Goal: Task Accomplishment & Management: Use online tool/utility

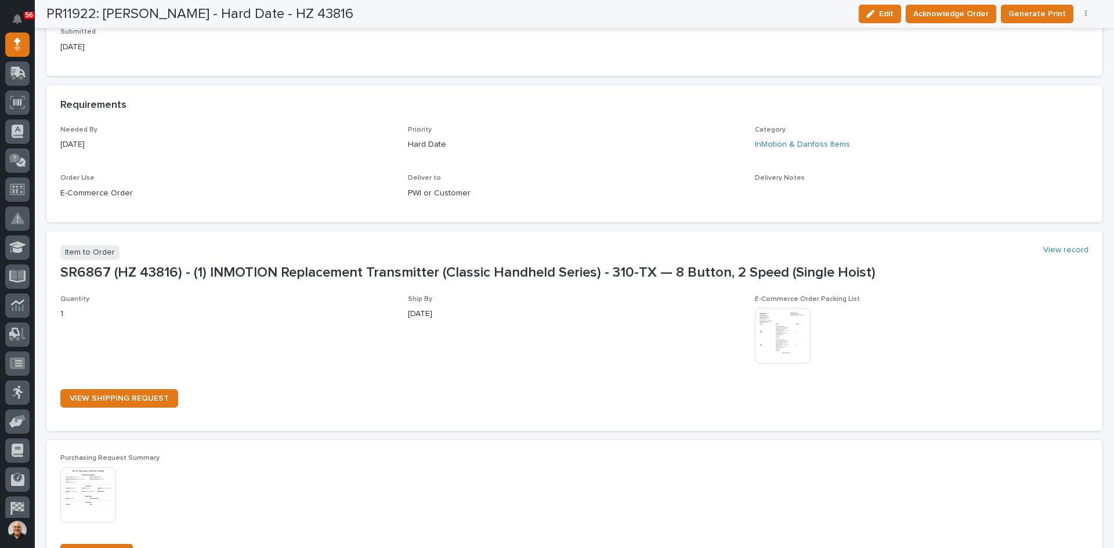
scroll to position [464, 0]
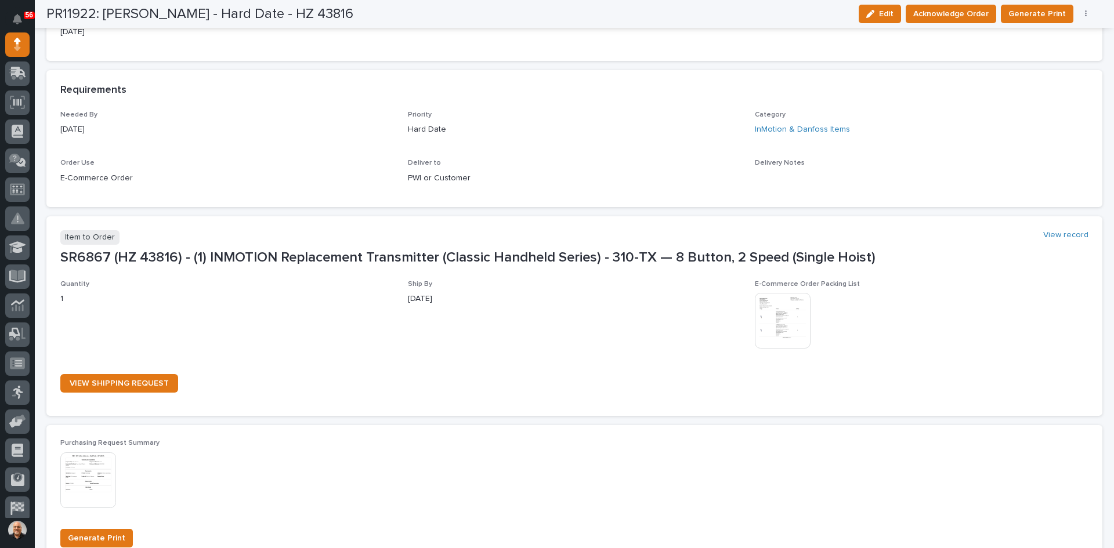
click at [779, 323] on img at bounding box center [783, 321] width 56 height 56
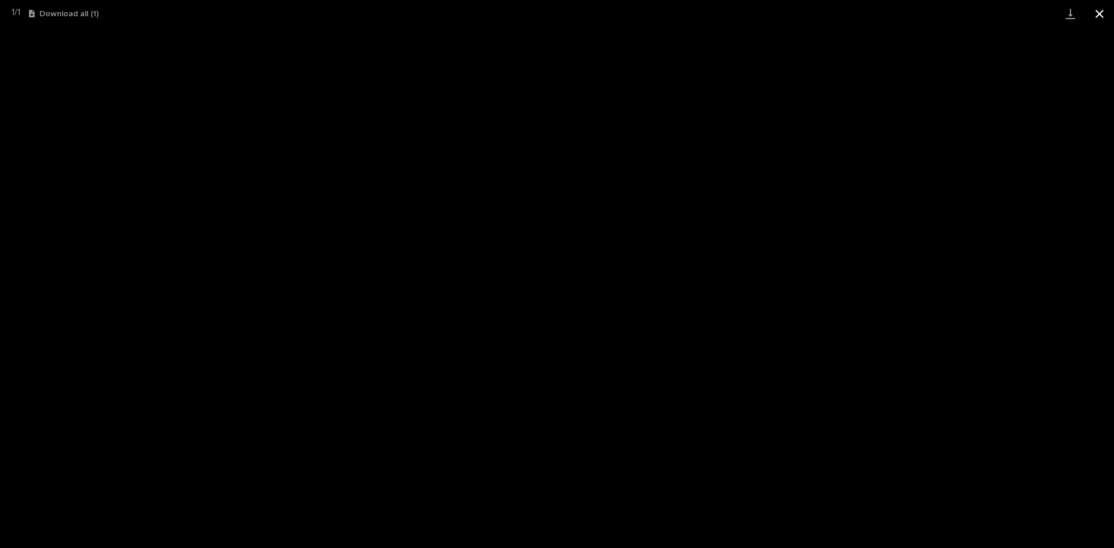
click at [1099, 13] on button "Close gallery" at bounding box center [1099, 13] width 29 height 27
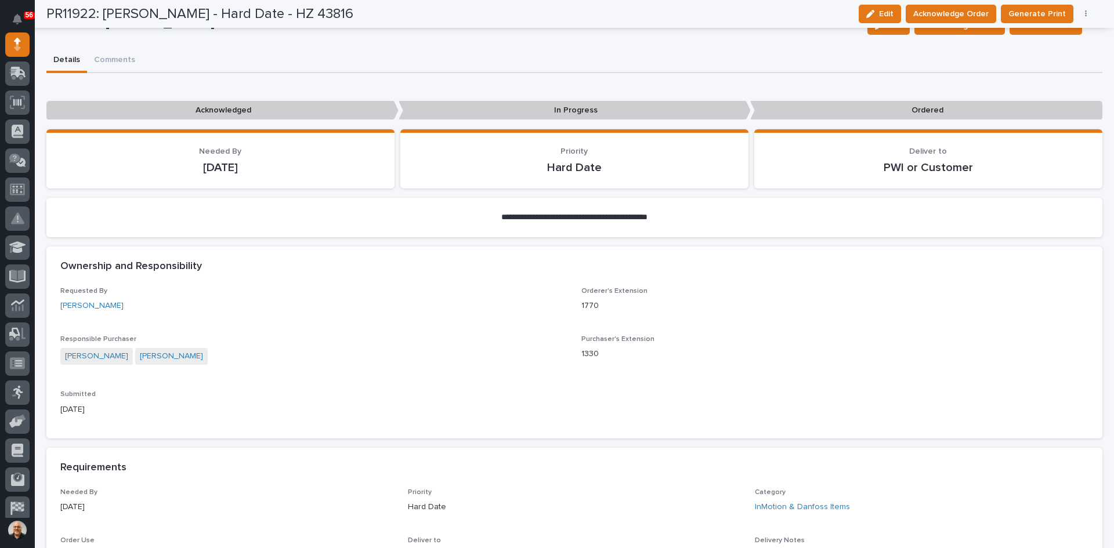
scroll to position [58, 0]
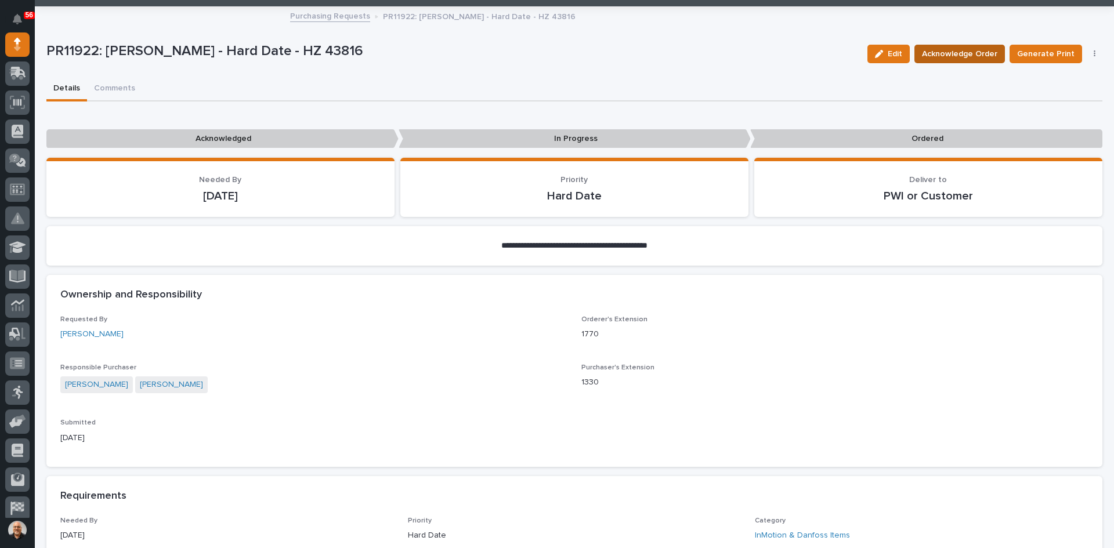
click at [962, 53] on span "Acknowledge Order" at bounding box center [959, 54] width 75 height 14
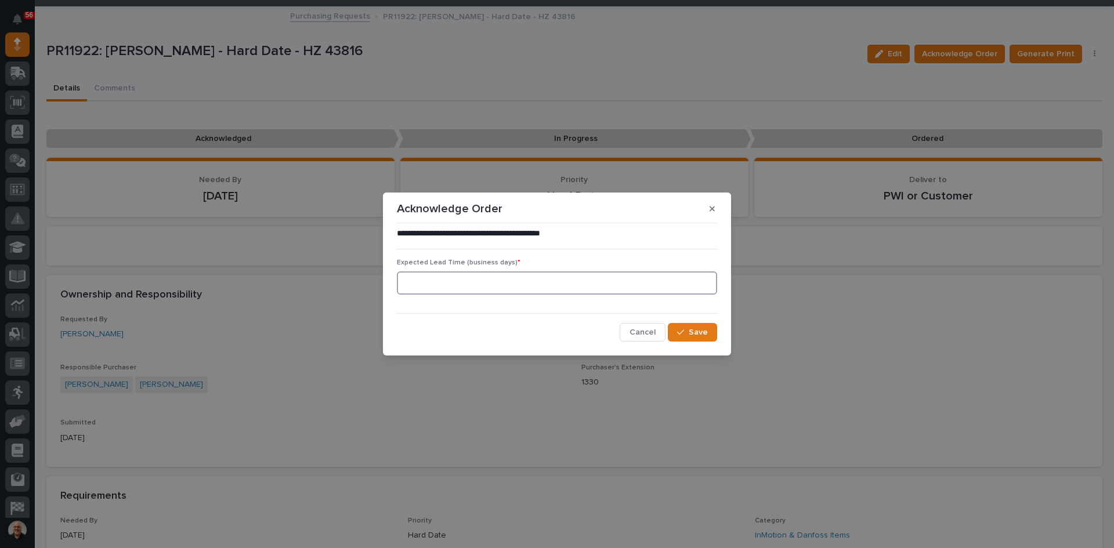
click at [420, 280] on input at bounding box center [557, 283] width 320 height 23
type input "1"
click at [699, 335] on span "Save" at bounding box center [698, 332] width 19 height 10
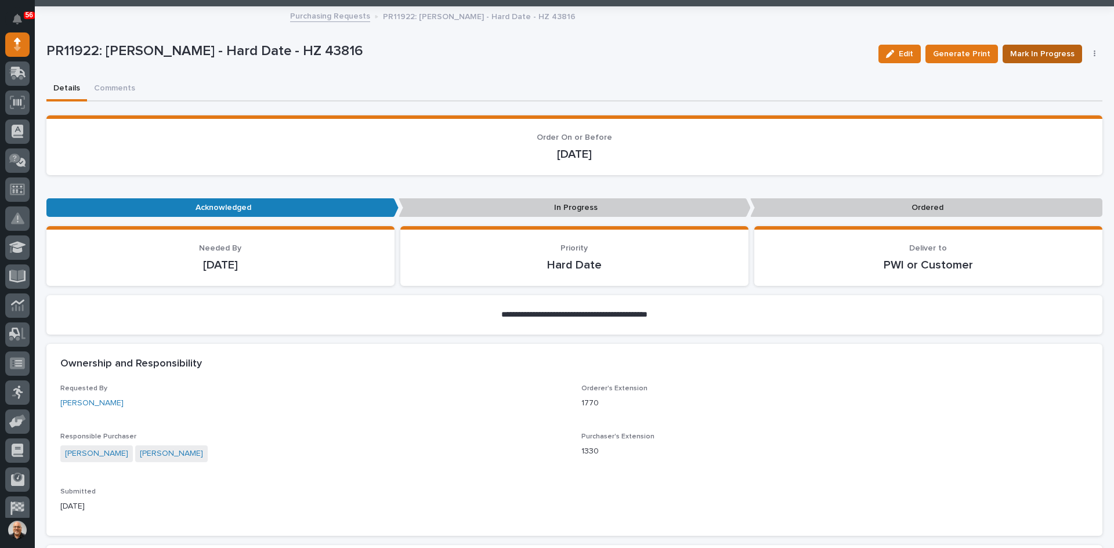
click at [1038, 56] on span "Mark In Progress" at bounding box center [1042, 54] width 64 height 14
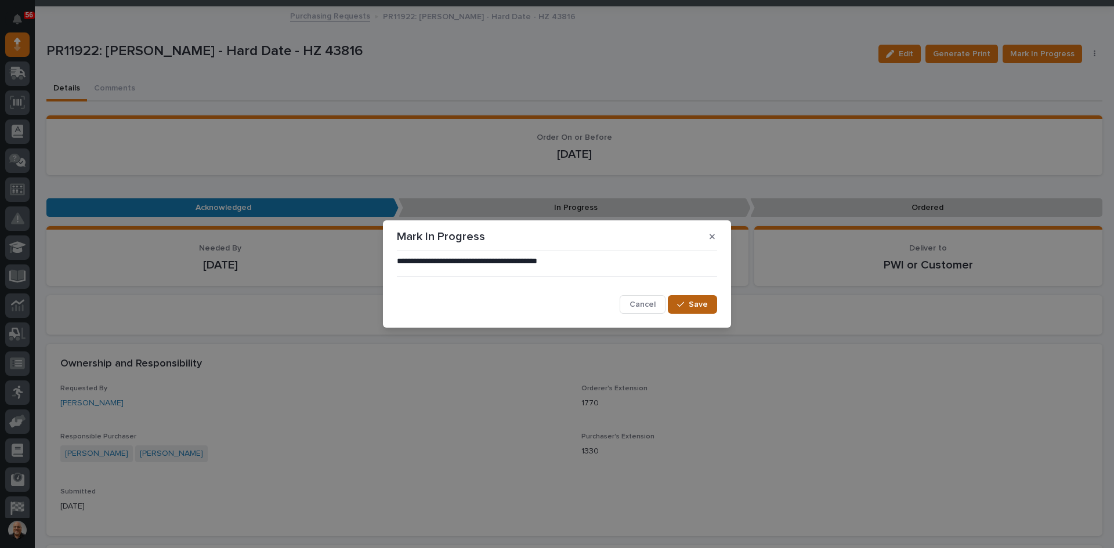
click at [690, 308] on span "Save" at bounding box center [698, 304] width 19 height 10
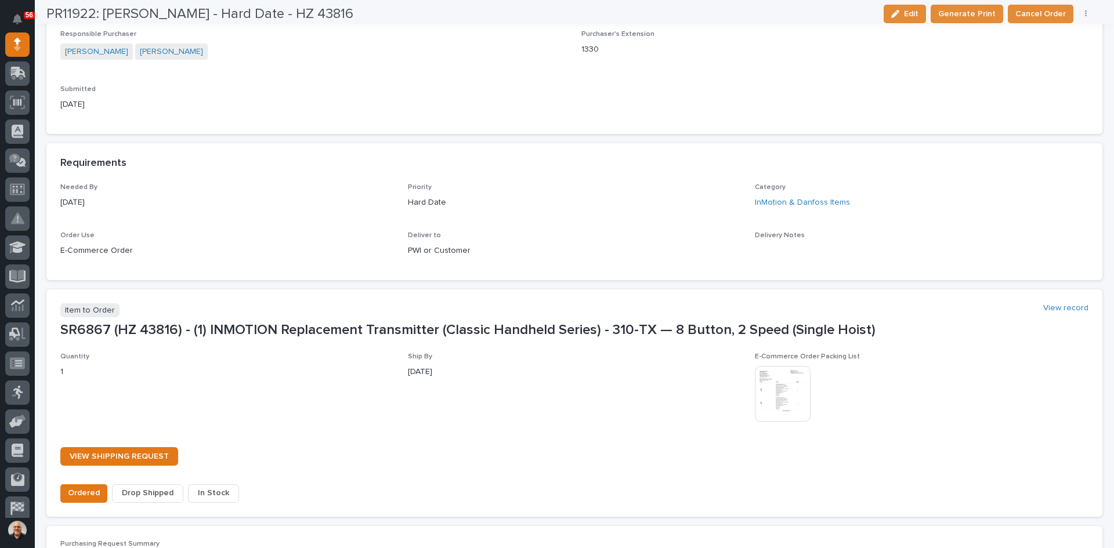
scroll to position [580, 0]
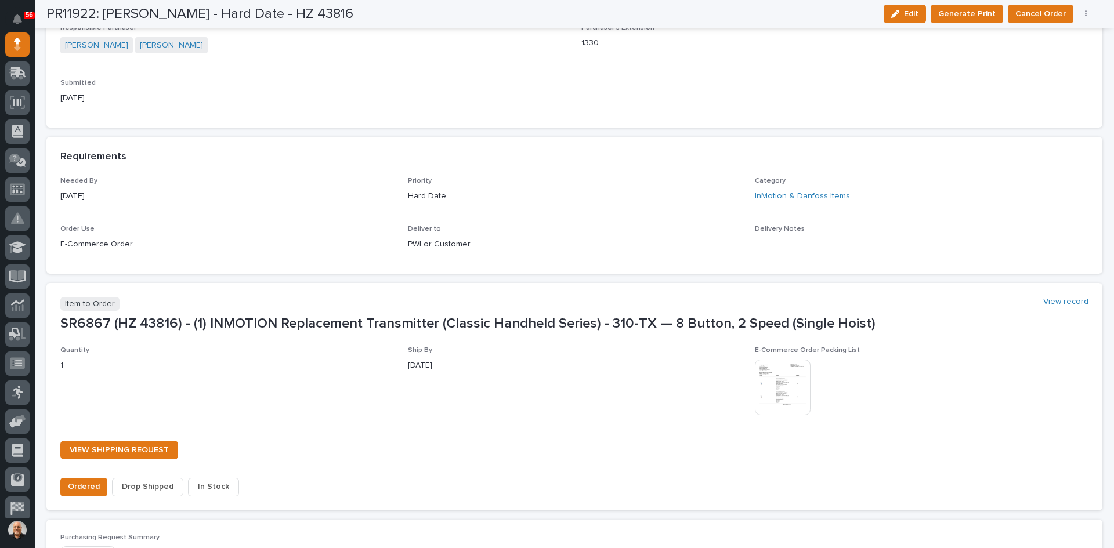
click at [208, 485] on span "In Stock" at bounding box center [213, 487] width 31 height 14
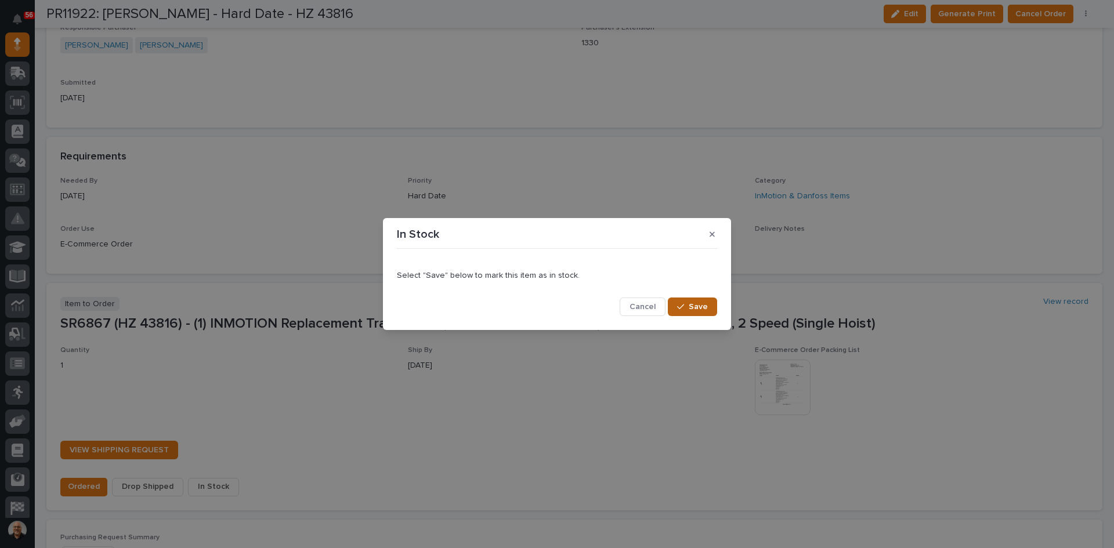
click at [698, 308] on span "Save" at bounding box center [698, 307] width 19 height 10
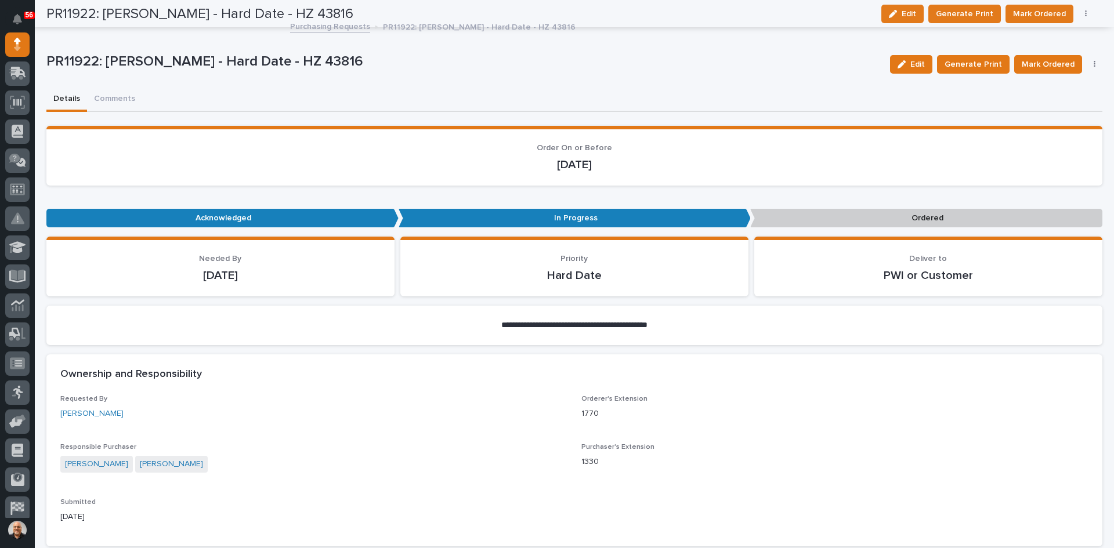
scroll to position [0, 0]
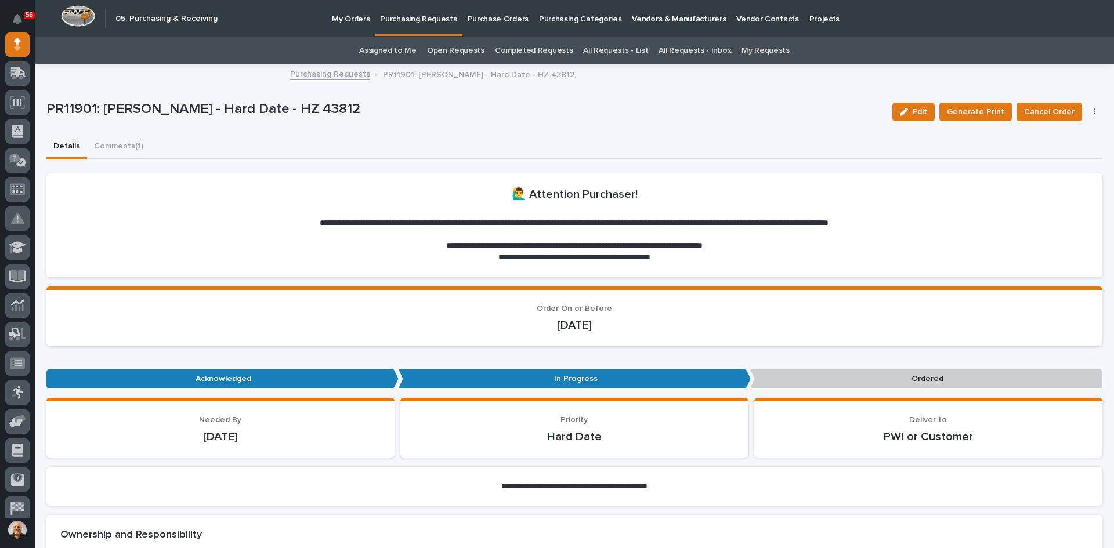
click at [1094, 113] on icon "button" at bounding box center [1095, 112] width 2 height 8
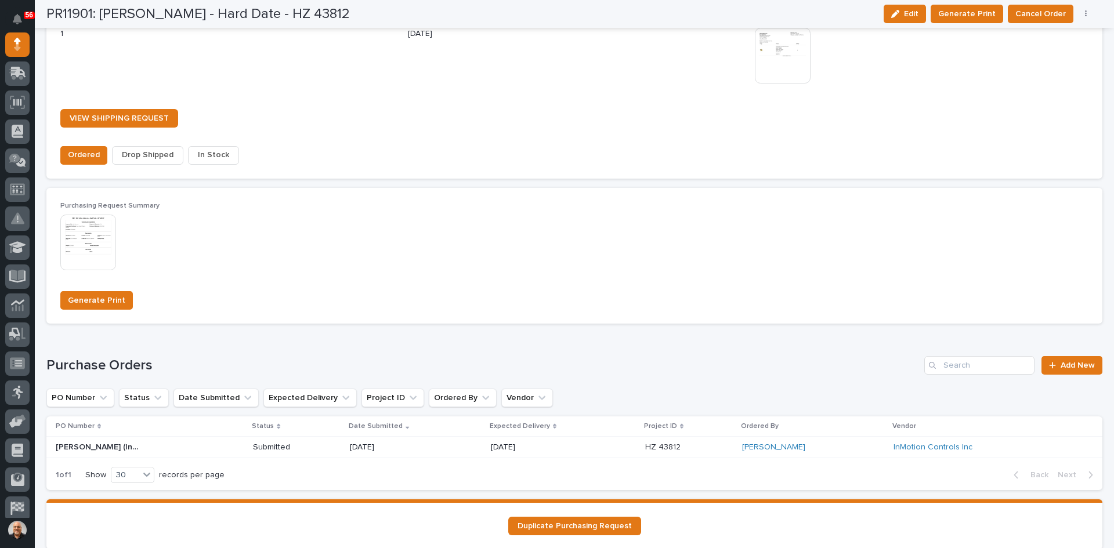
scroll to position [929, 0]
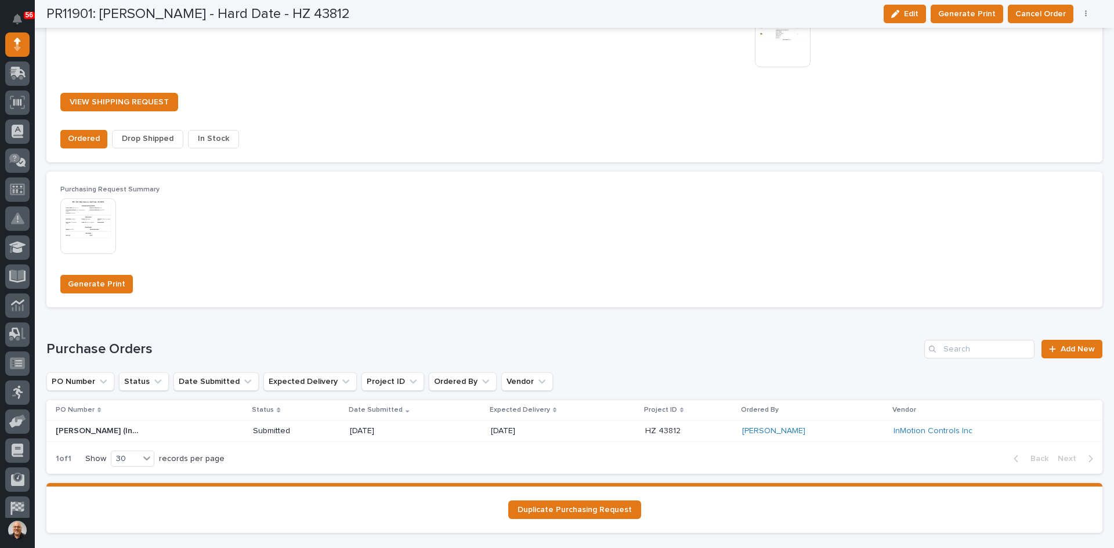
click at [138, 138] on span "Drop Shipped" at bounding box center [148, 139] width 52 height 14
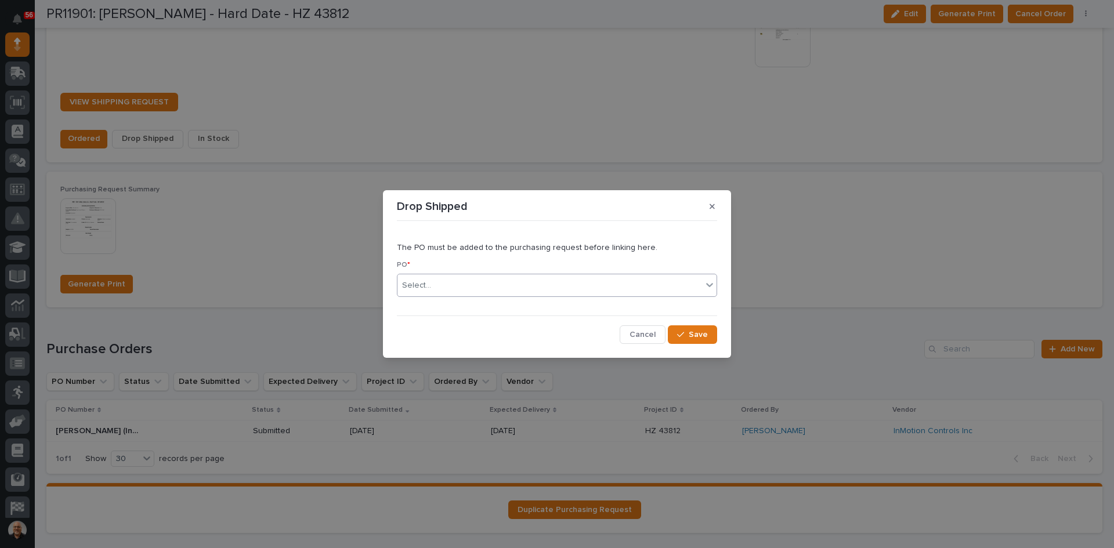
click at [440, 284] on div "Select..." at bounding box center [550, 285] width 305 height 19
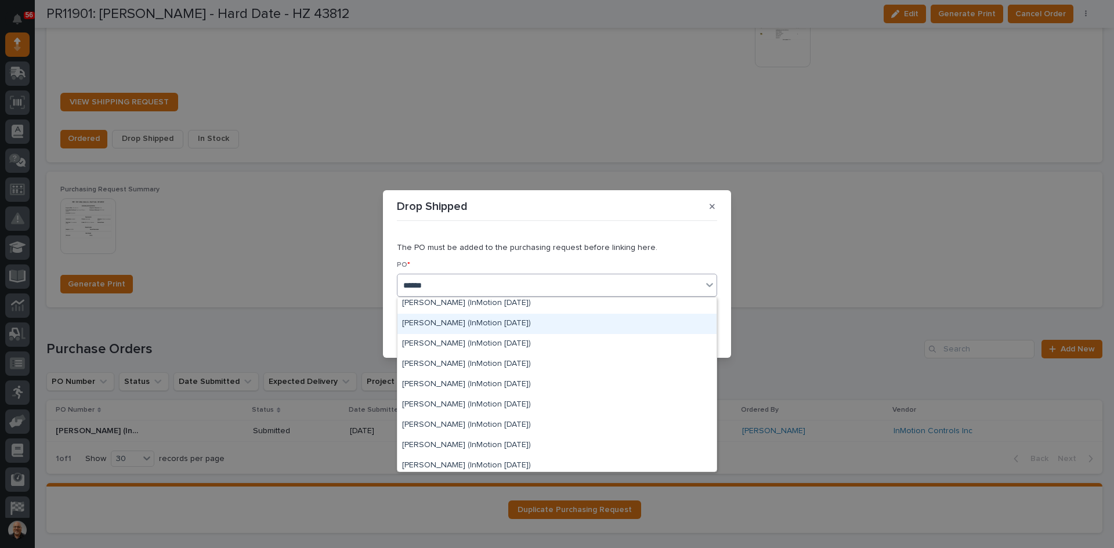
scroll to position [232, 0]
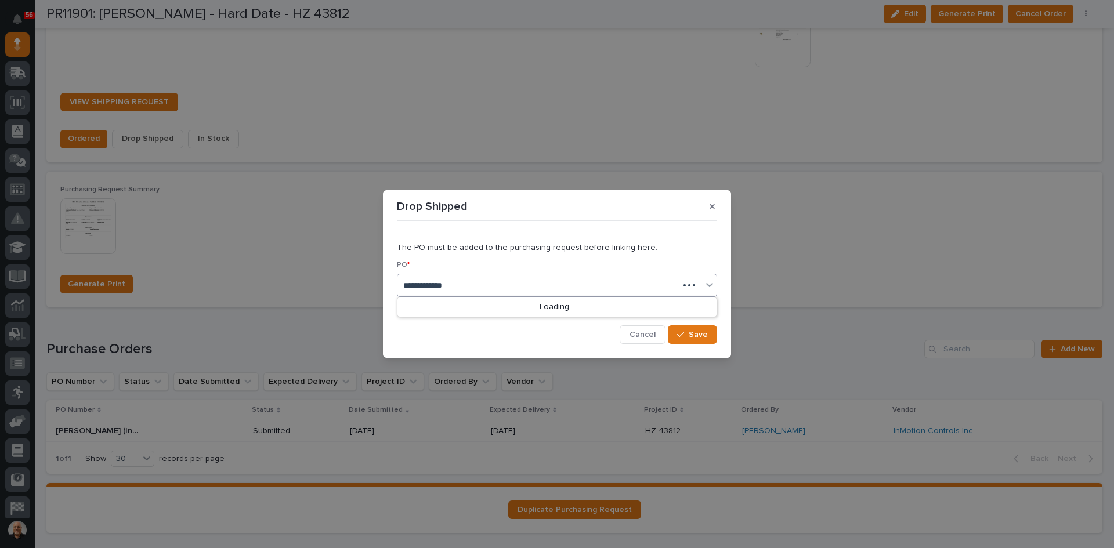
type input "**********"
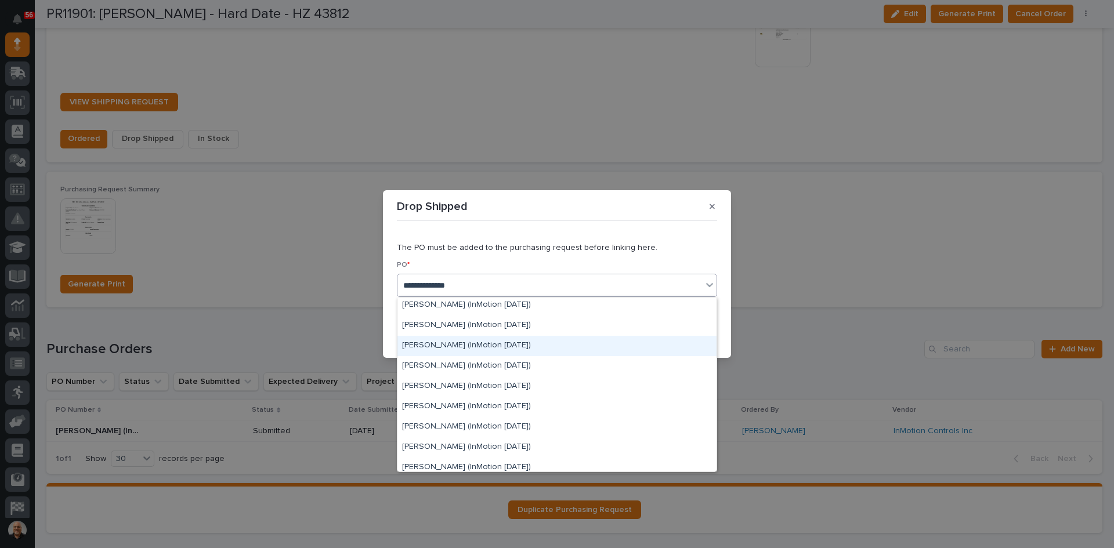
scroll to position [754, 0]
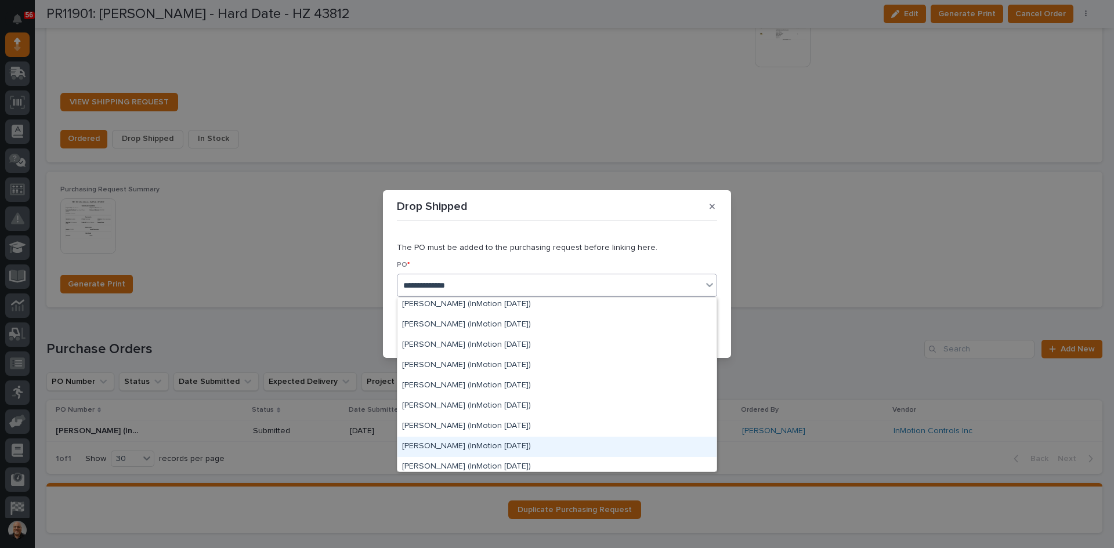
click at [470, 445] on div "Verbal Charlie (InMotion 8/20/25)" at bounding box center [557, 447] width 319 height 20
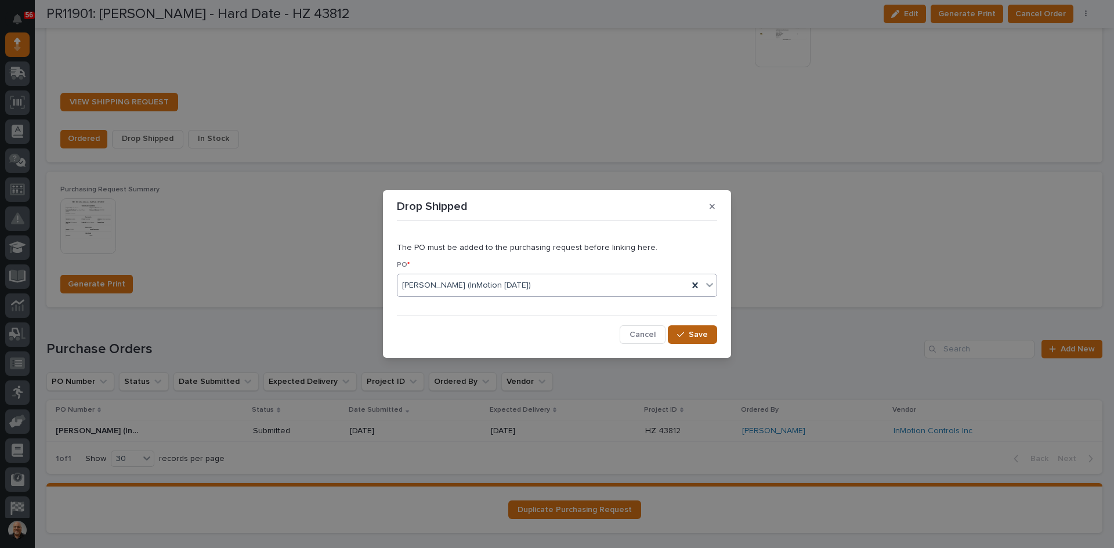
click at [694, 335] on span "Save" at bounding box center [698, 335] width 19 height 10
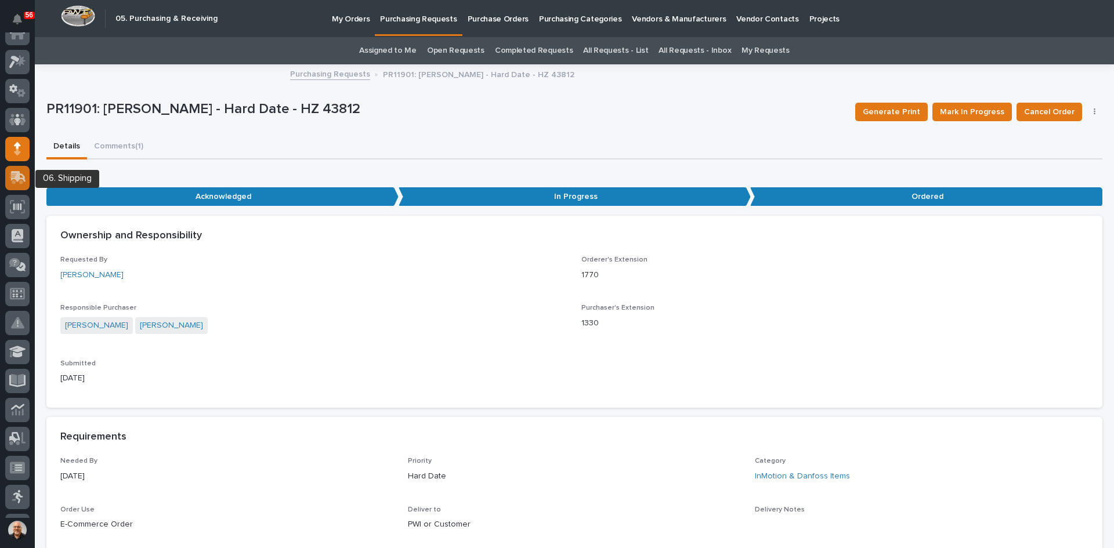
scroll to position [0, 0]
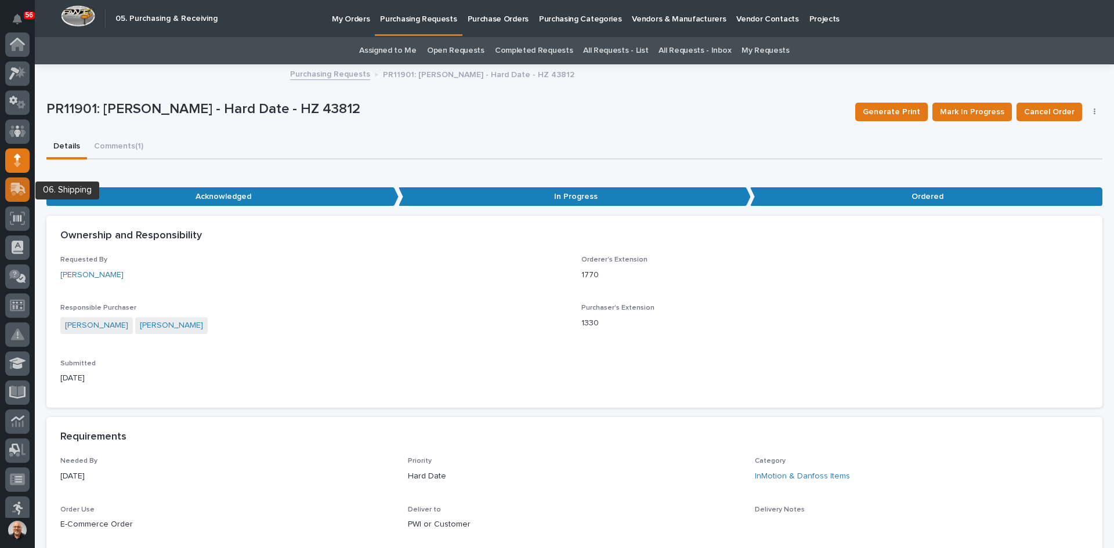
click at [10, 188] on icon at bounding box center [17, 189] width 17 height 13
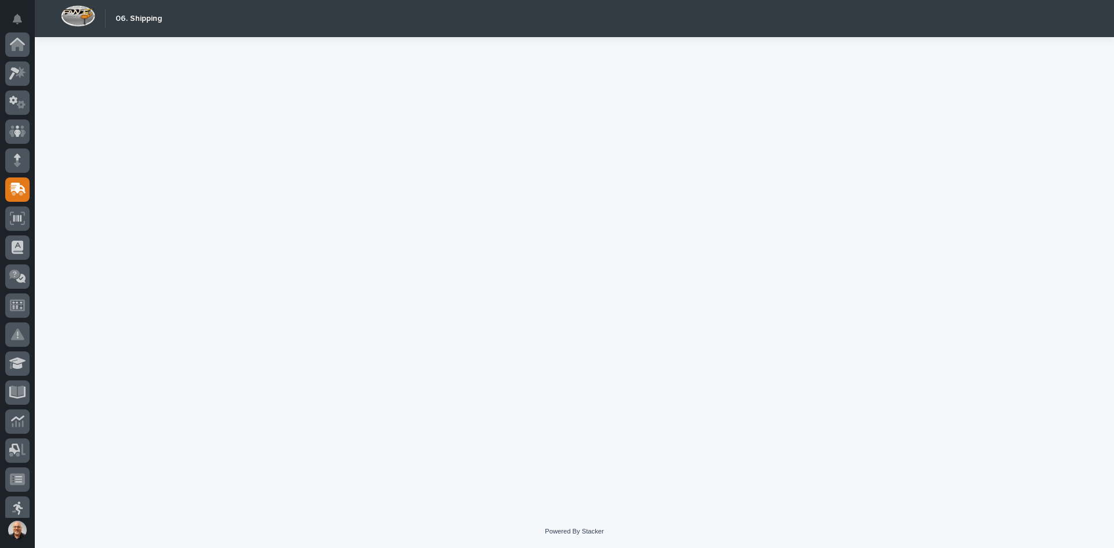
scroll to position [145, 0]
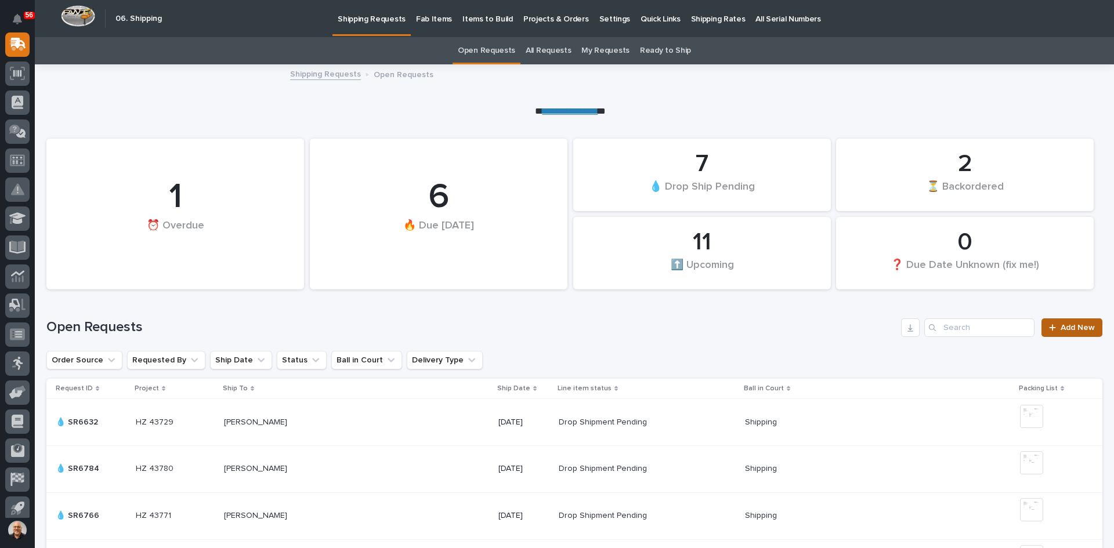
click at [1064, 325] on span "Add New" at bounding box center [1078, 328] width 34 height 8
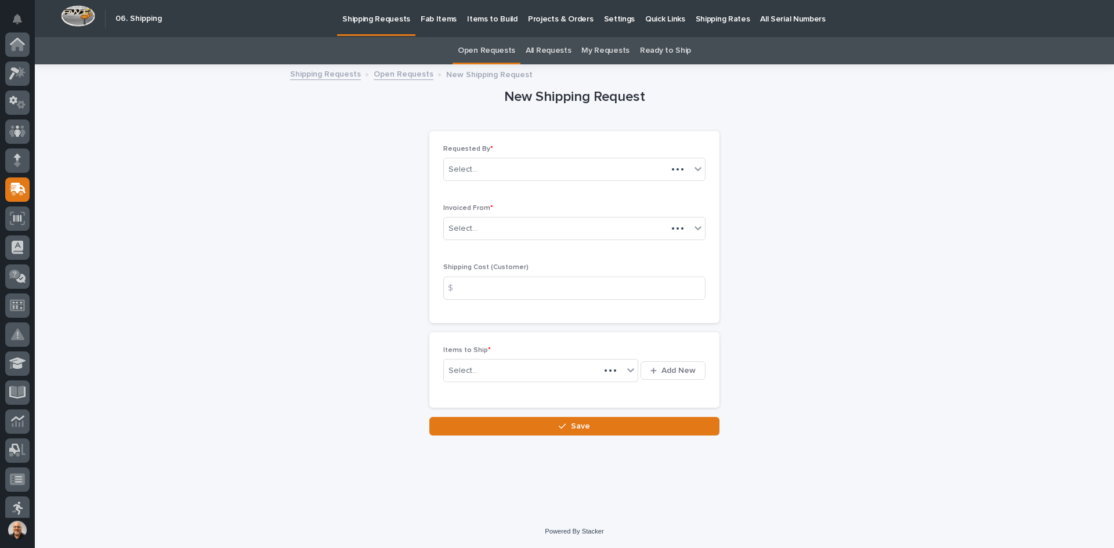
scroll to position [145, 0]
click at [489, 233] on div "Select..." at bounding box center [567, 228] width 247 height 19
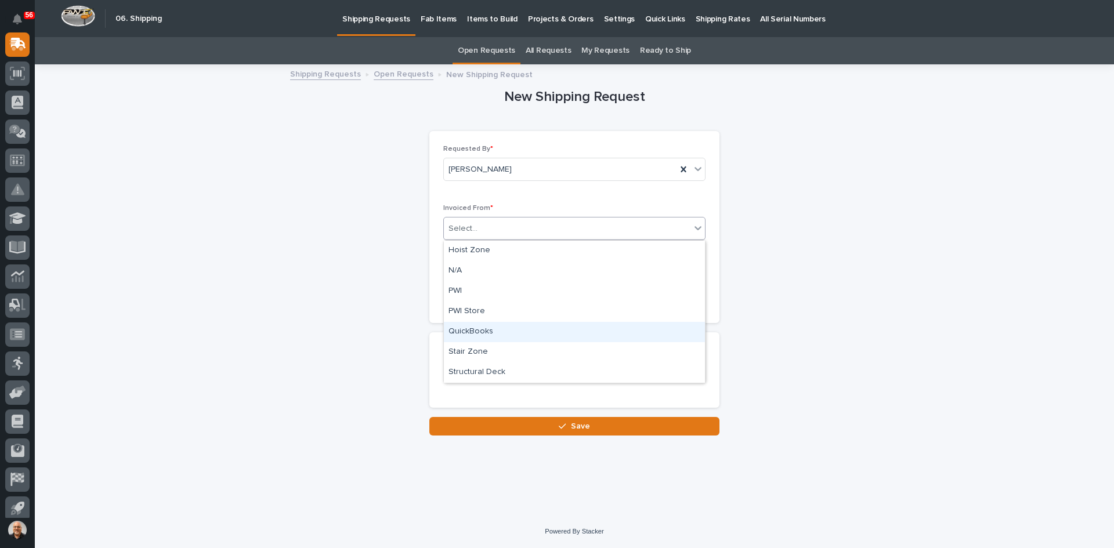
click at [476, 331] on div "QuickBooks" at bounding box center [574, 332] width 261 height 20
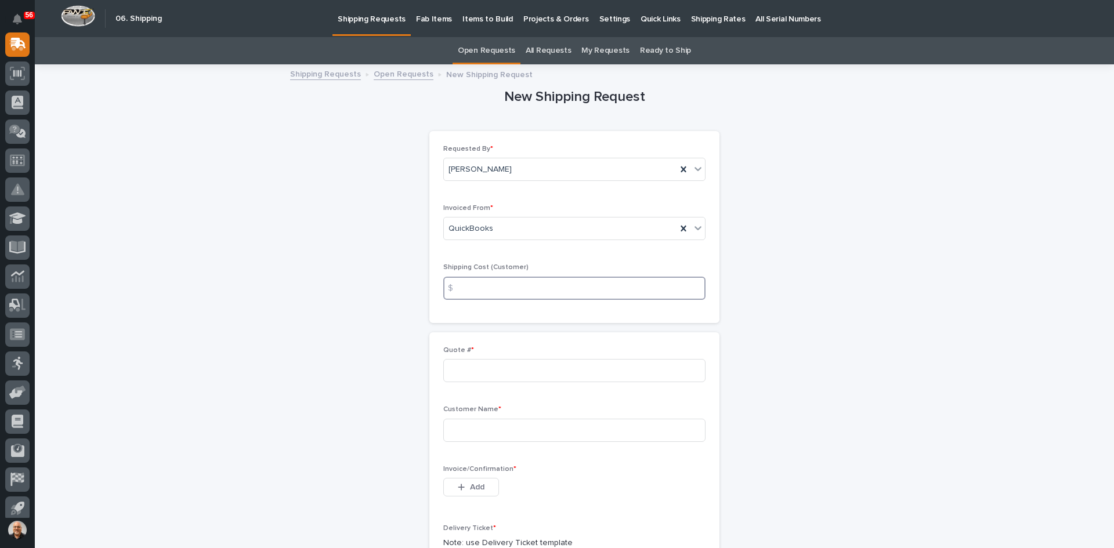
click at [475, 284] on input at bounding box center [574, 288] width 262 height 23
type input "30.00"
click at [469, 376] on input at bounding box center [574, 370] width 262 height 23
type input "136749"
click at [469, 431] on input at bounding box center [574, 430] width 262 height 23
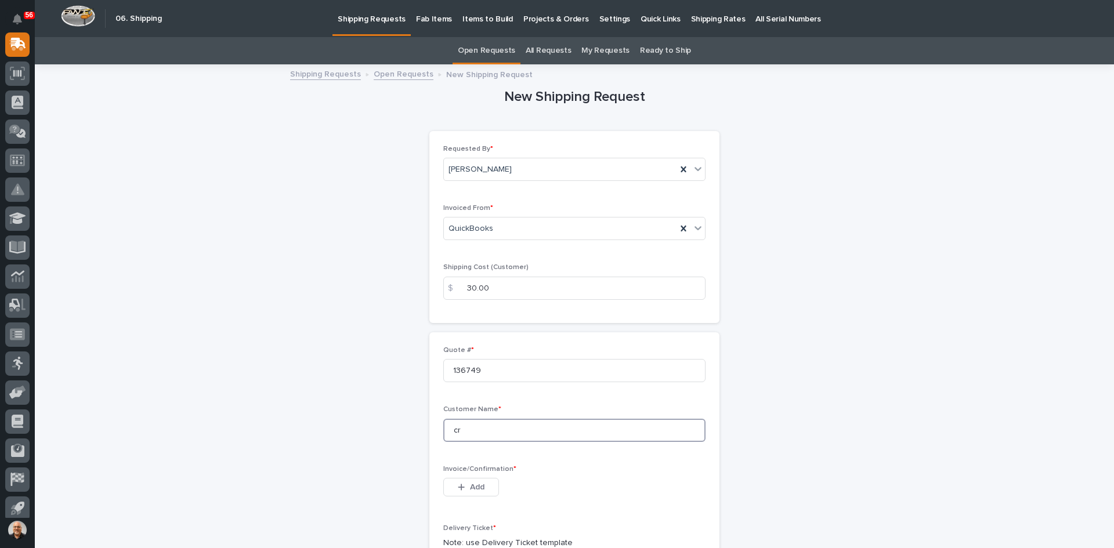
type input "c"
type input "CROWLEY LINER SERVICES"
click at [479, 485] on span "Add" at bounding box center [477, 487] width 15 height 10
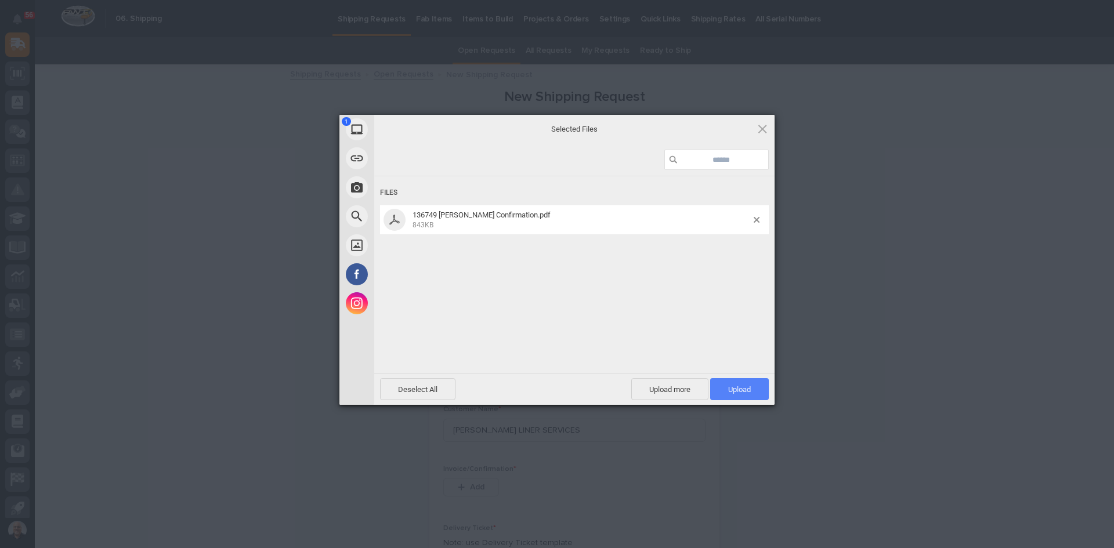
click at [741, 387] on span "Upload 1" at bounding box center [739, 389] width 23 height 9
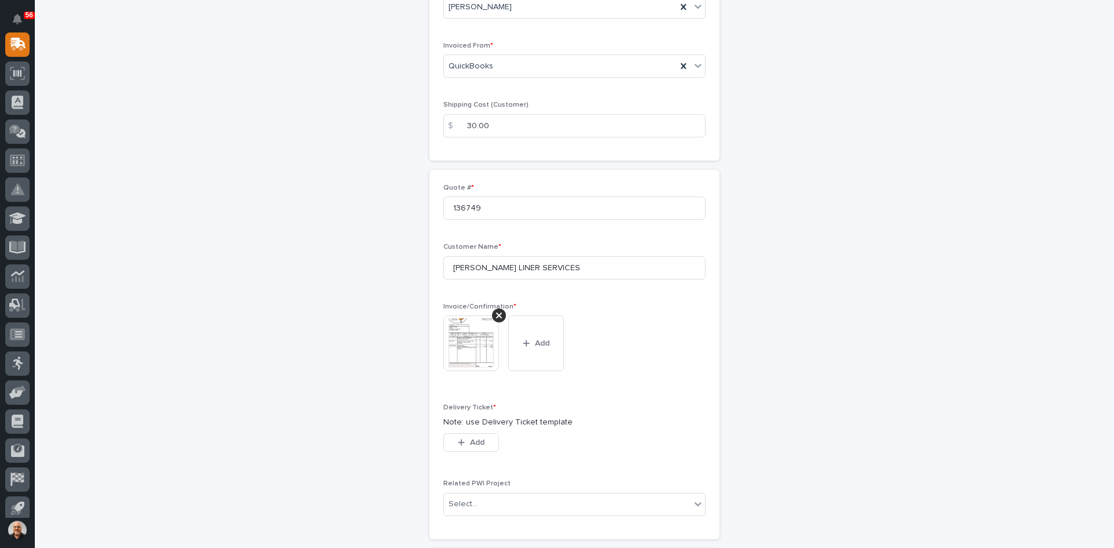
scroll to position [174, 0]
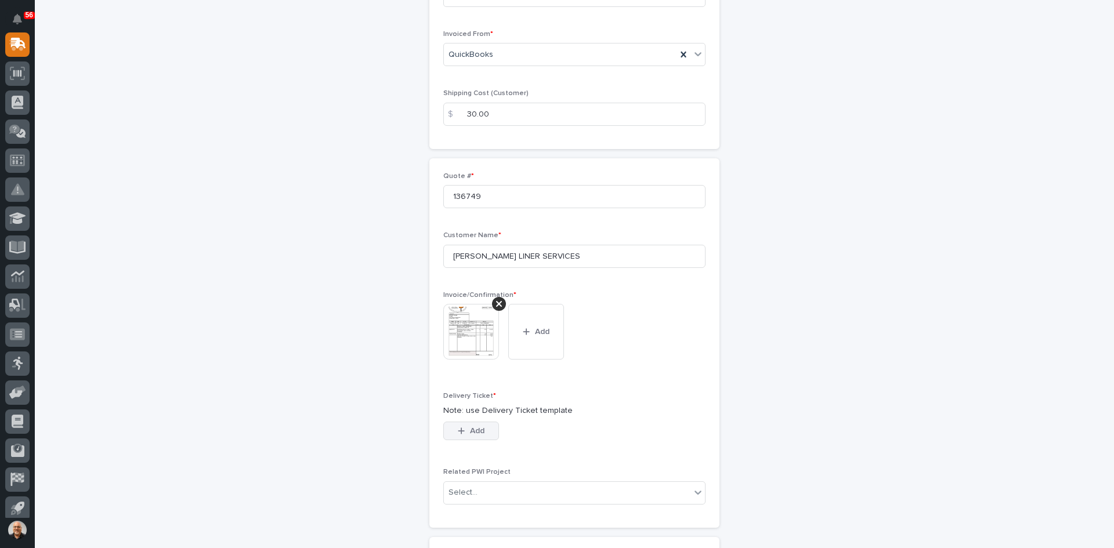
click at [464, 432] on div "button" at bounding box center [464, 431] width 12 height 8
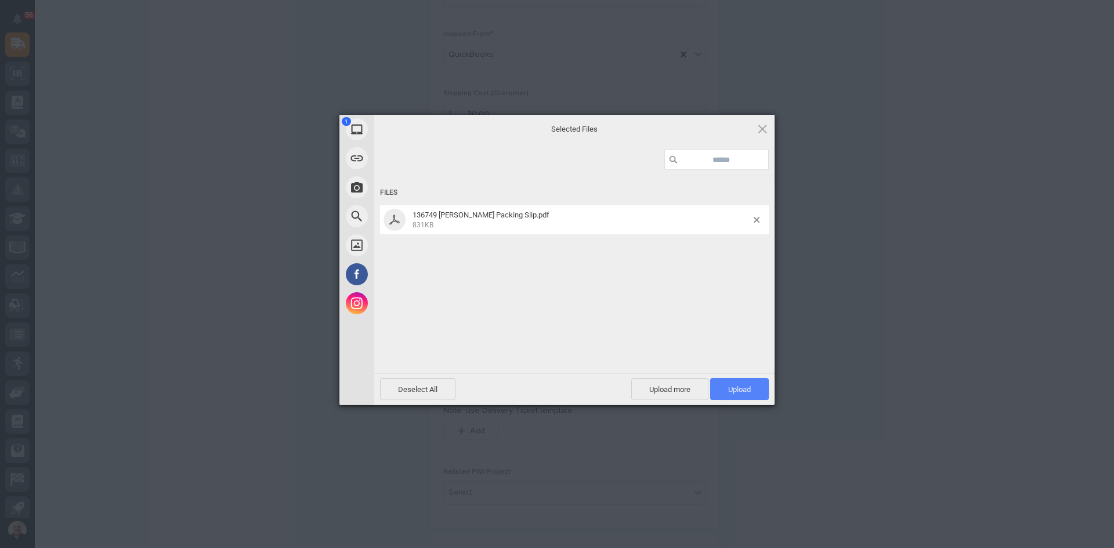
click at [748, 390] on span "Upload 1" at bounding box center [739, 389] width 23 height 9
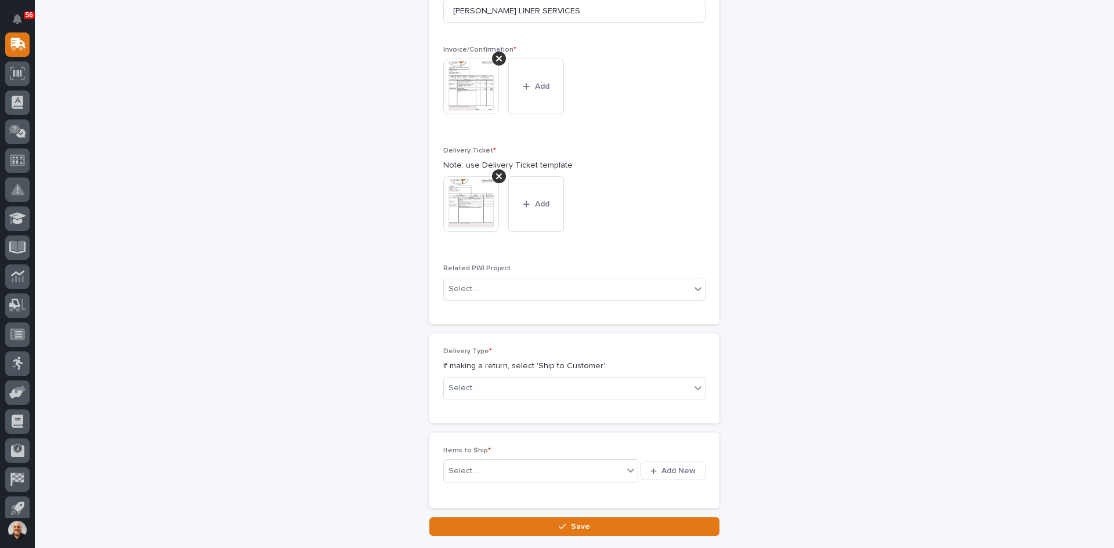
scroll to position [427, 0]
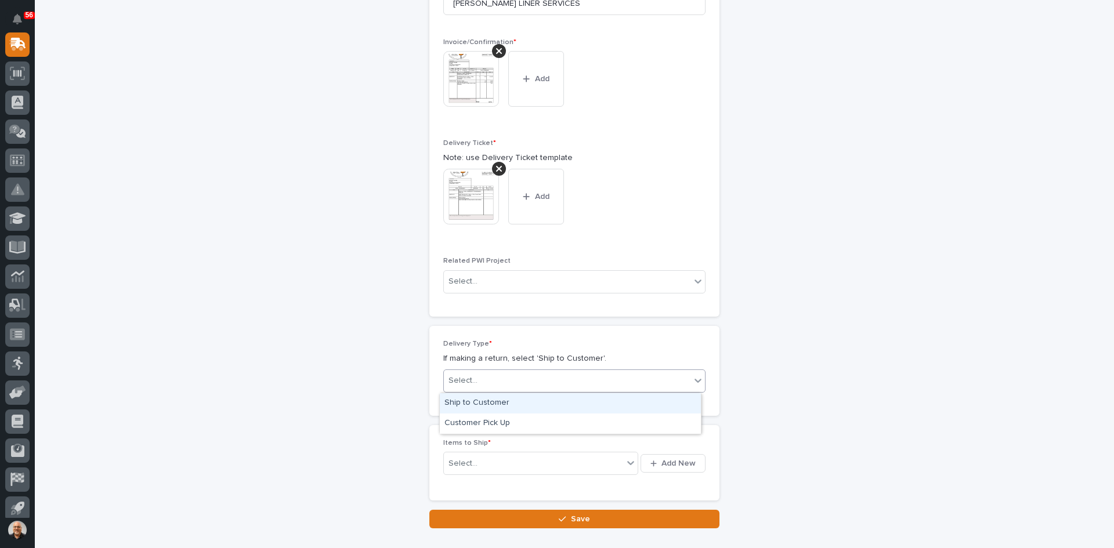
click at [496, 379] on div "Select..." at bounding box center [567, 380] width 247 height 19
click at [493, 402] on div "Ship to Customer" at bounding box center [570, 403] width 261 height 20
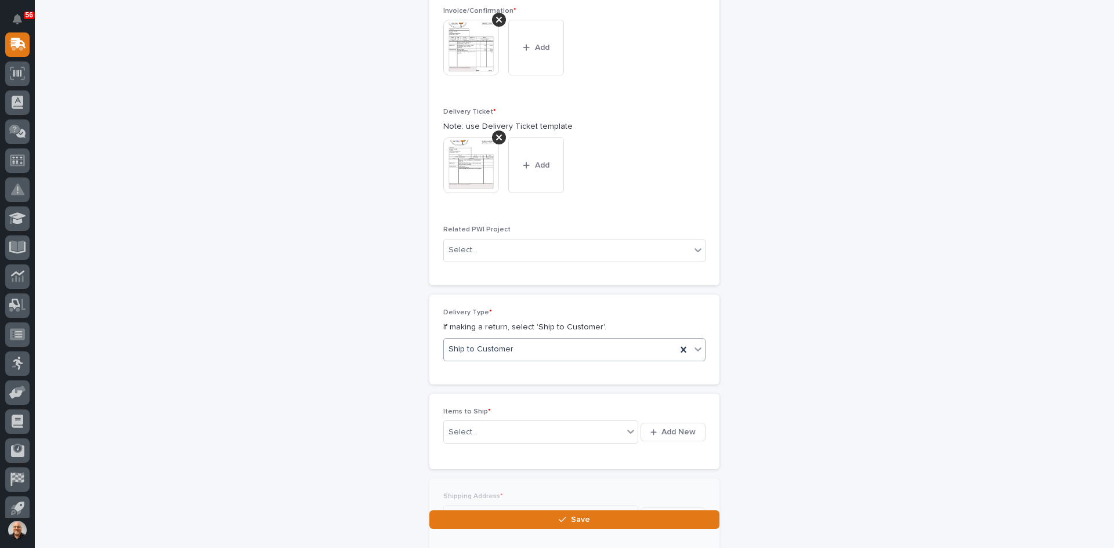
scroll to position [469, 0]
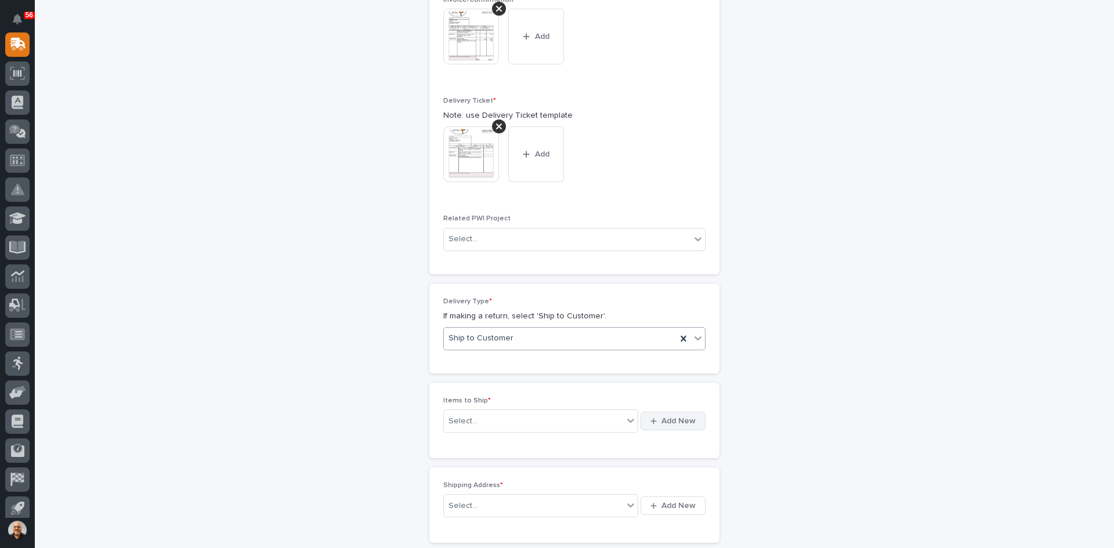
click at [664, 419] on span "Add New" at bounding box center [679, 421] width 34 height 10
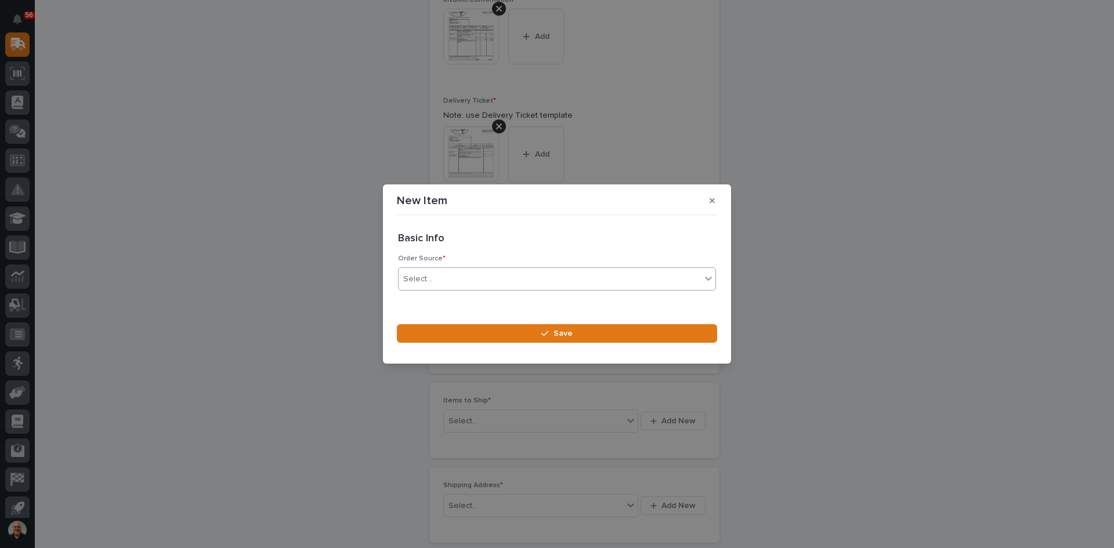
click at [449, 283] on div "Select..." at bounding box center [550, 279] width 302 height 19
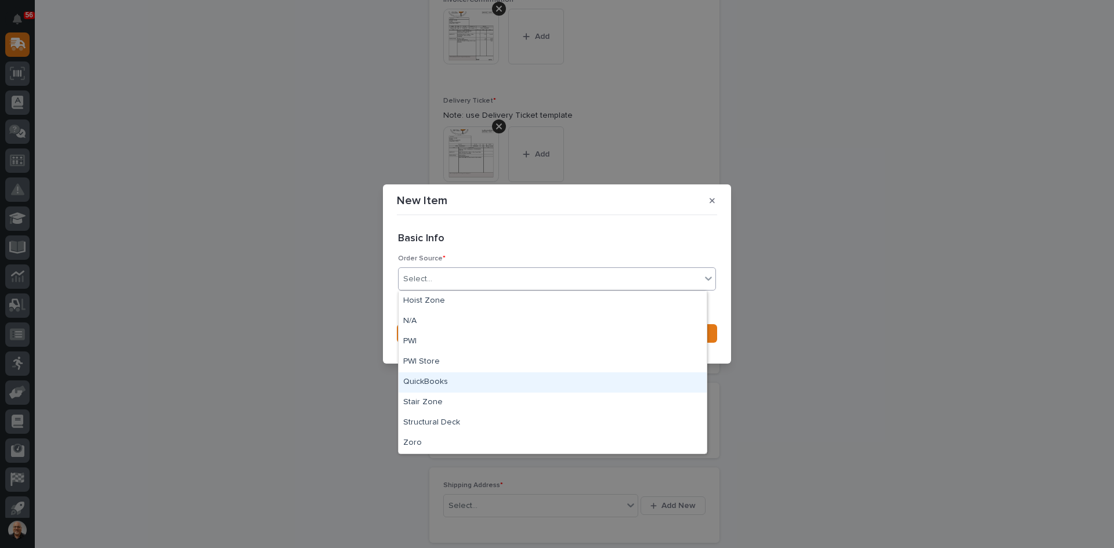
click at [433, 384] on div "QuickBooks" at bounding box center [553, 383] width 308 height 20
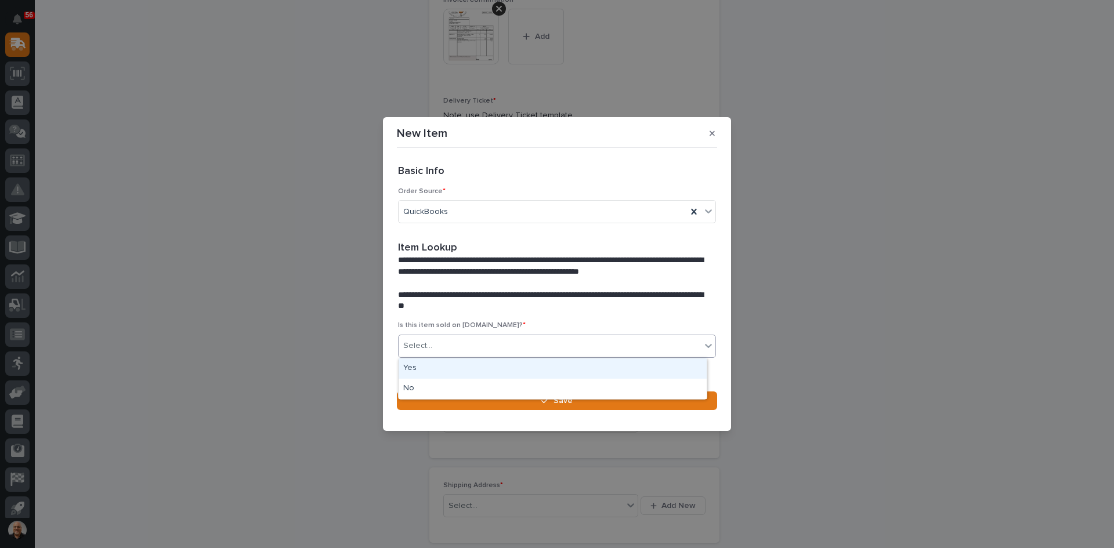
click at [440, 345] on div "Select..." at bounding box center [550, 346] width 302 height 19
click at [425, 370] on div "Yes" at bounding box center [553, 369] width 308 height 20
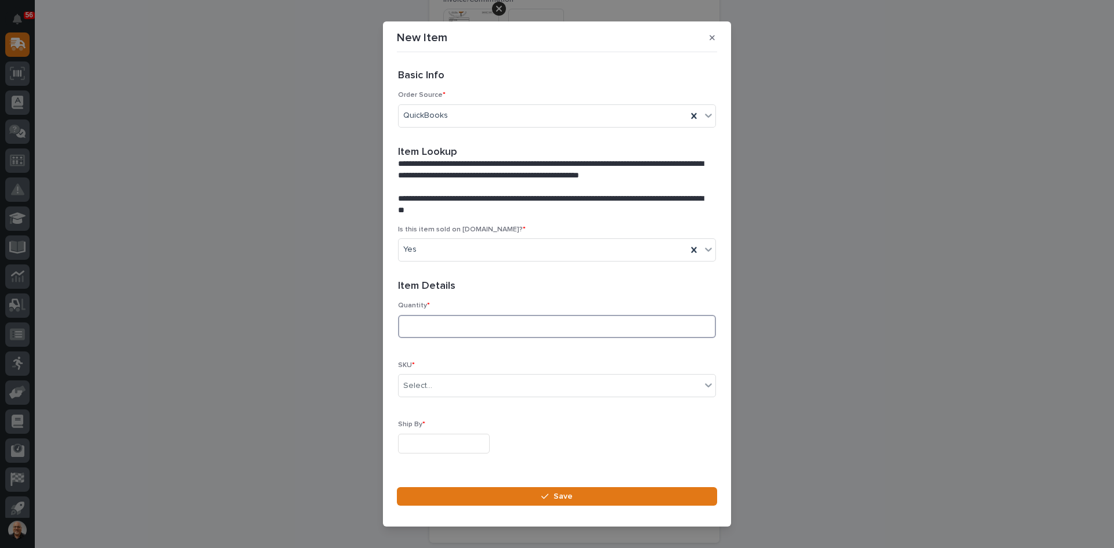
click at [430, 330] on input at bounding box center [557, 326] width 318 height 23
type input "1"
click at [443, 387] on div "Select..." at bounding box center [550, 386] width 302 height 19
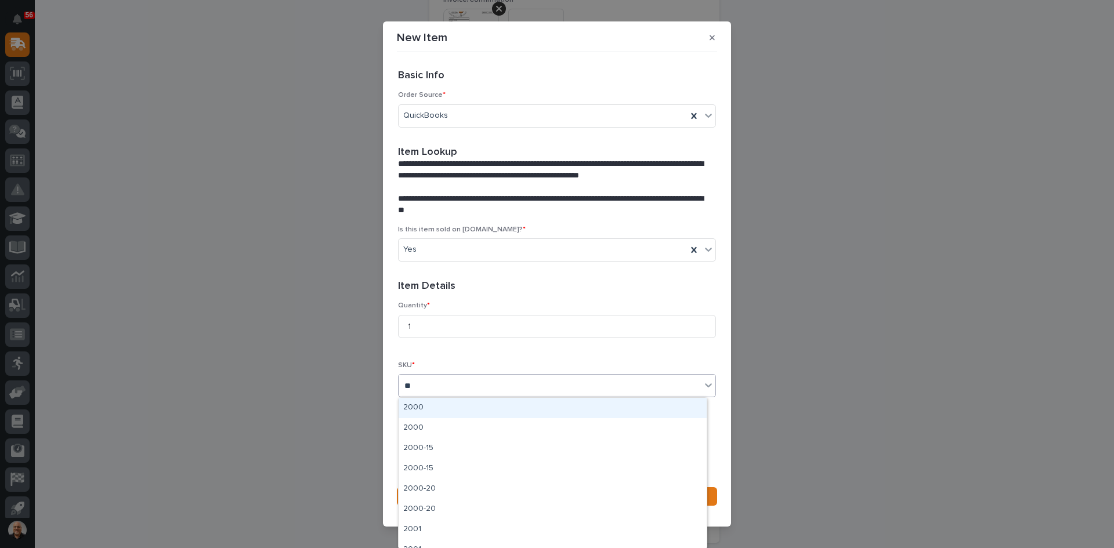
type input "*"
type input "****"
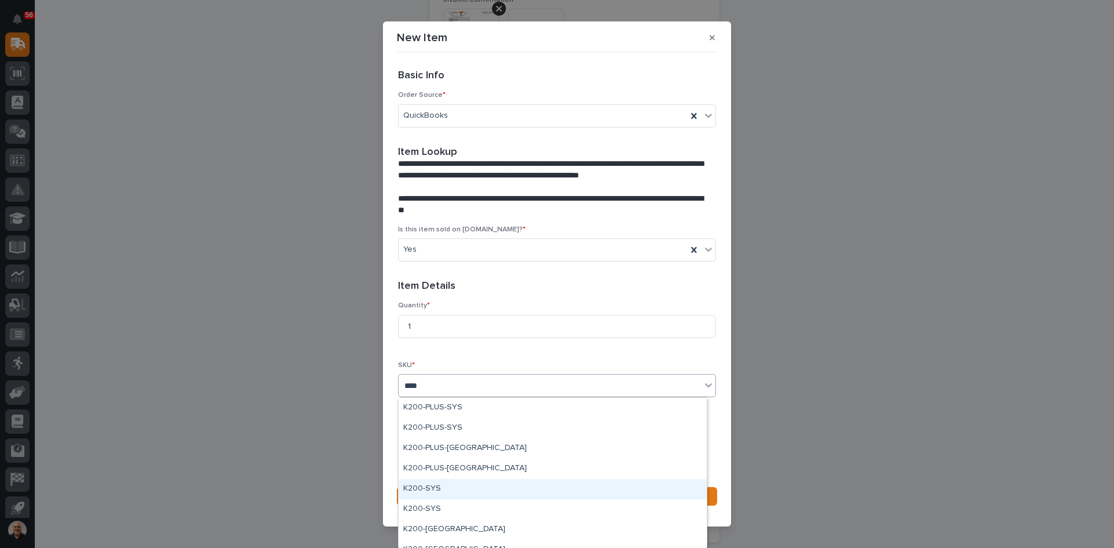
click at [433, 489] on div "K200-SYS" at bounding box center [553, 489] width 308 height 20
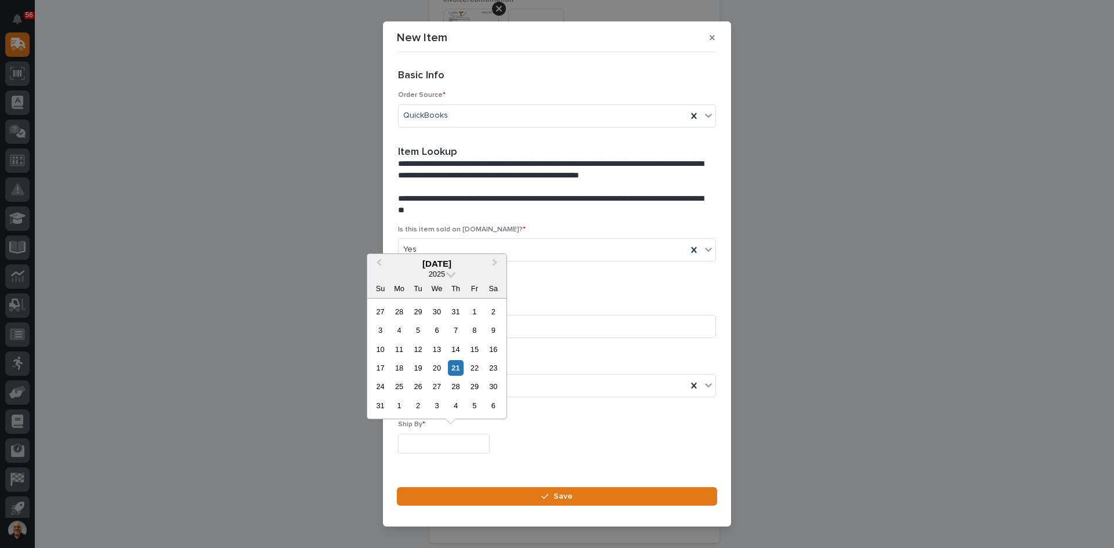
click at [425, 442] on input "text" at bounding box center [444, 444] width 92 height 20
click at [401, 385] on div "25" at bounding box center [399, 387] width 16 height 16
type input "**********"
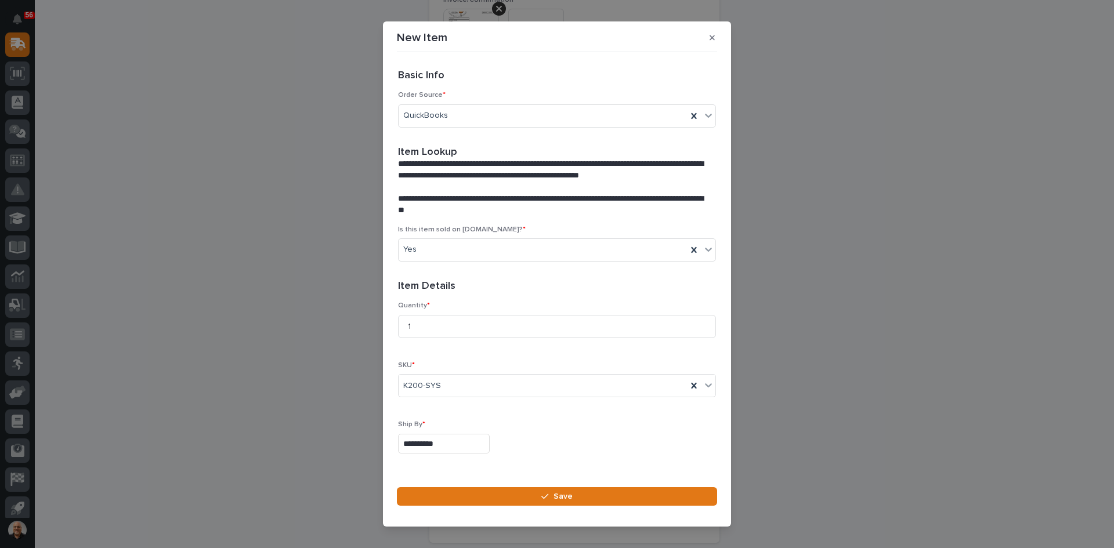
scroll to position [31, 0]
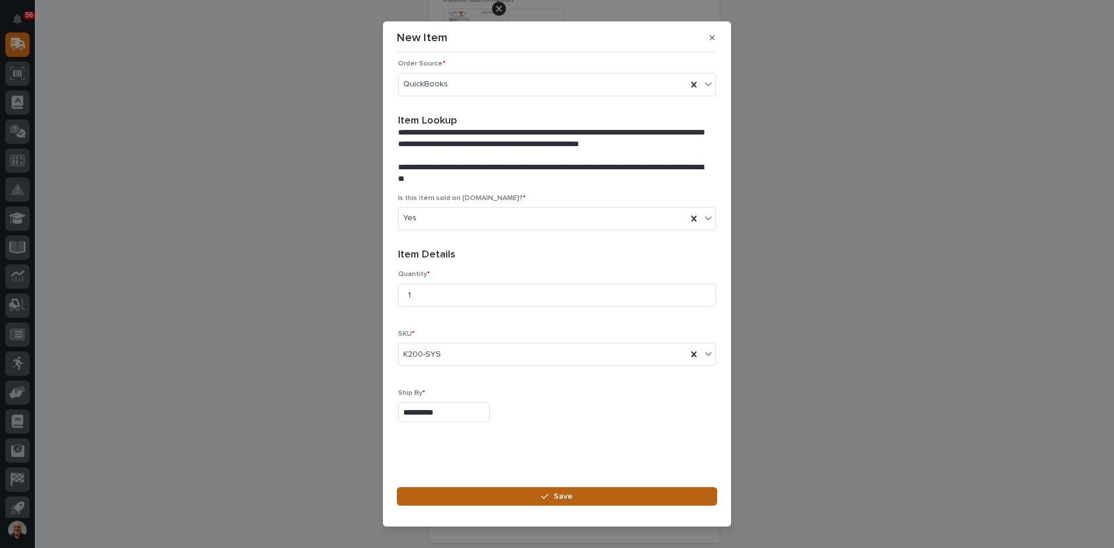
click at [555, 492] on span "Save" at bounding box center [563, 497] width 19 height 10
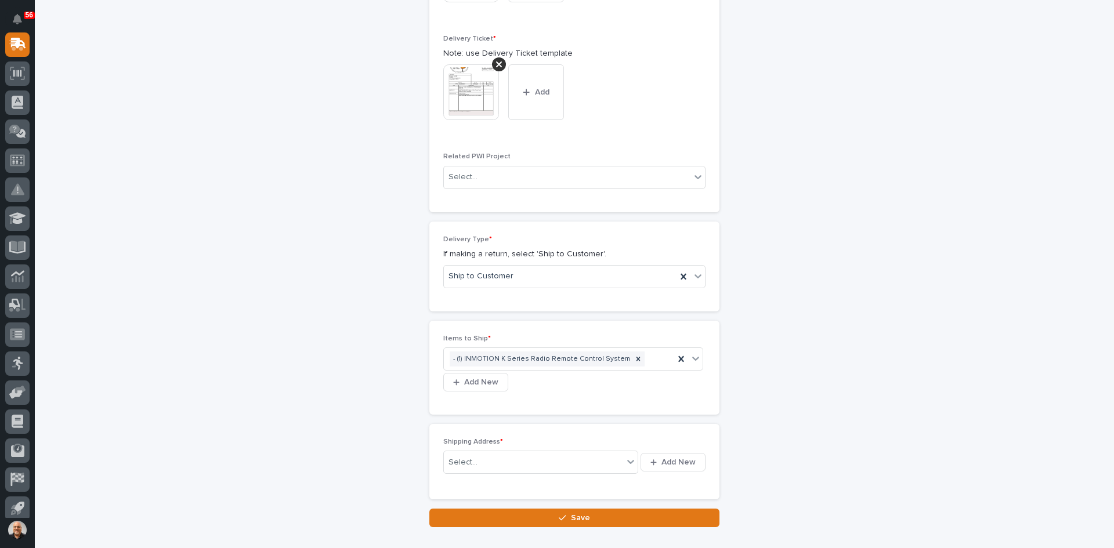
scroll to position [590, 0]
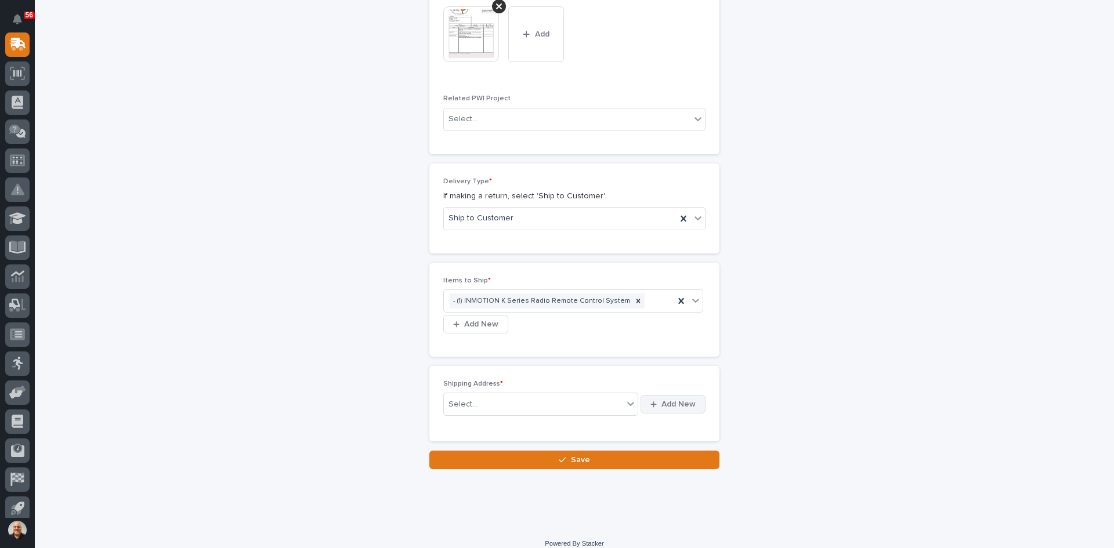
click at [673, 399] on span "Add New" at bounding box center [679, 404] width 34 height 10
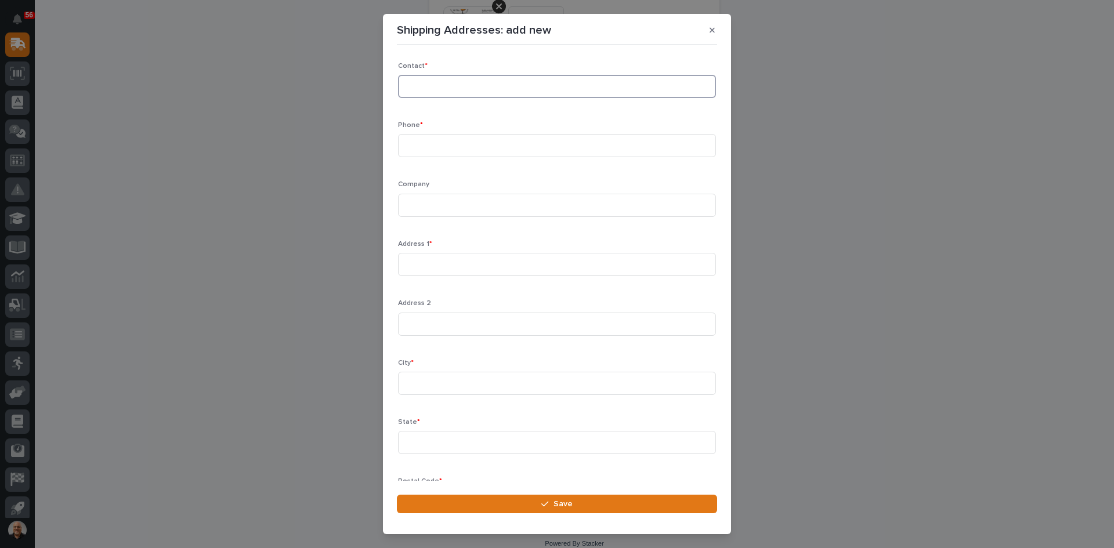
click at [414, 86] on input at bounding box center [557, 86] width 318 height 23
type input "KATHERINE GONZALEZ"
click at [428, 149] on input at bounding box center [557, 145] width 318 height 23
type input "940-523-3568"
click at [419, 207] on input at bounding box center [557, 205] width 318 height 23
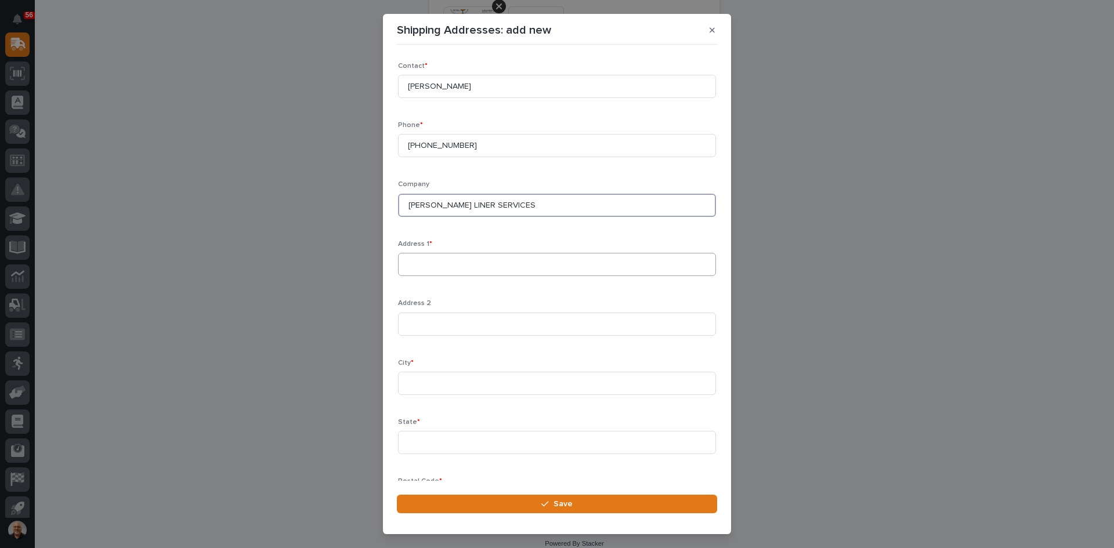
type input "CROWLEY LINER SERVICES"
click at [425, 263] on input at bounding box center [557, 264] width 318 height 23
type input "1150 TALLEYRAND AVENUE"
click at [407, 386] on input at bounding box center [557, 383] width 318 height 23
type input "JACKSONVILLE"
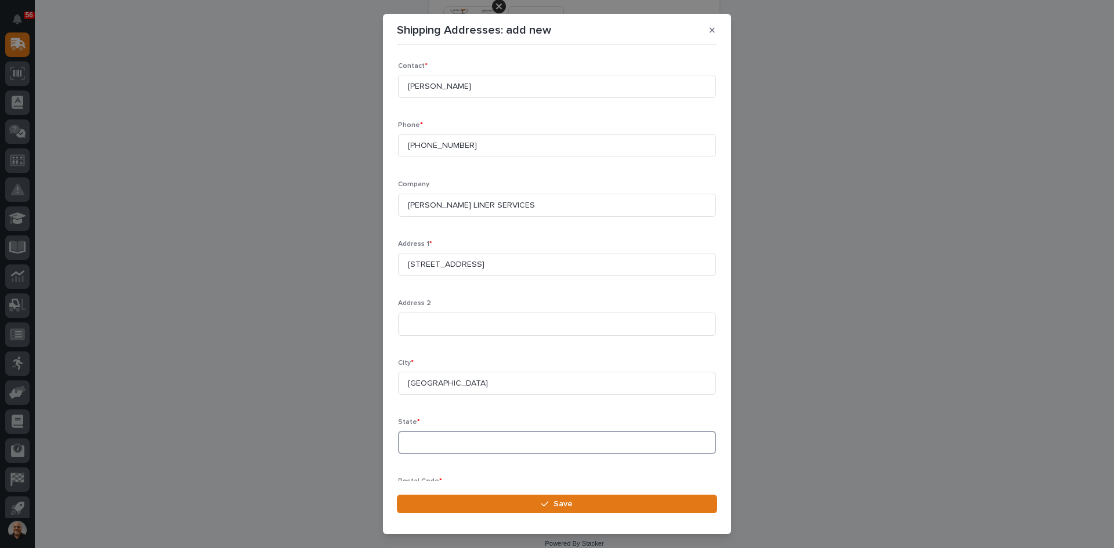
click at [416, 435] on input at bounding box center [557, 442] width 318 height 23
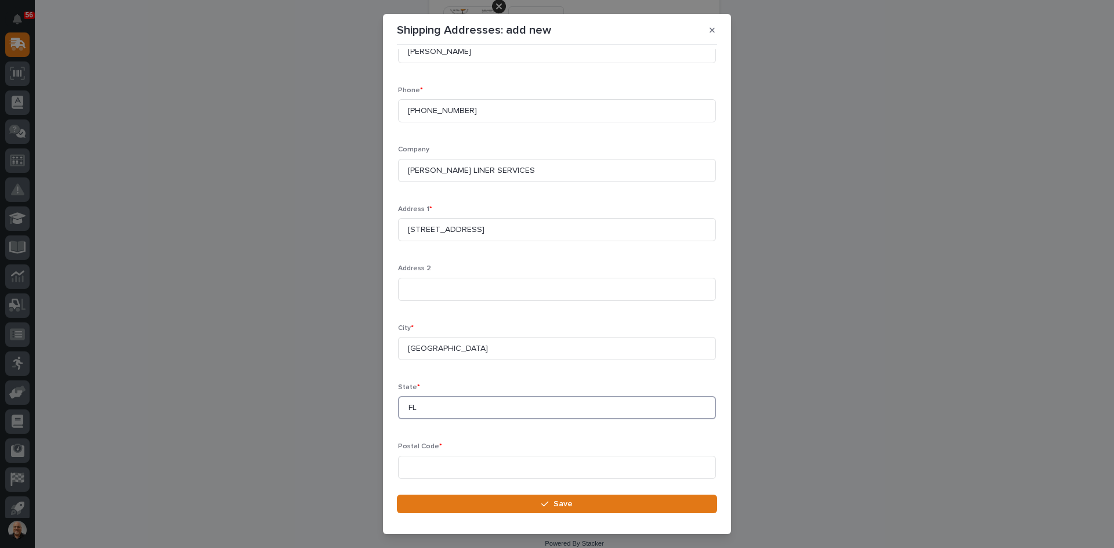
scroll to position [68, 0]
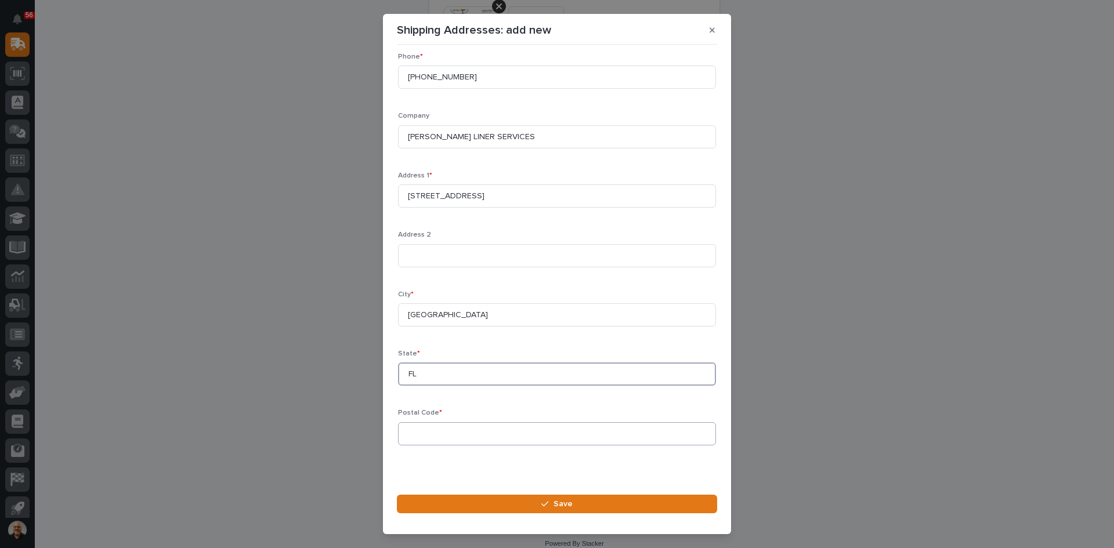
type input "FL"
click at [422, 437] on input at bounding box center [557, 433] width 318 height 23
type input "32206"
click at [561, 505] on span "Save" at bounding box center [563, 504] width 19 height 10
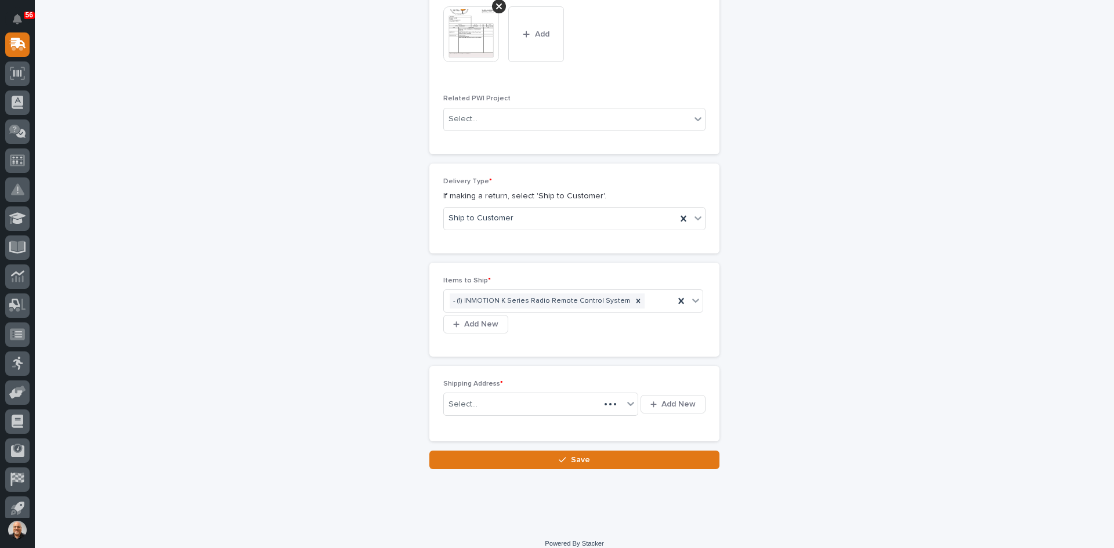
scroll to position [606, 0]
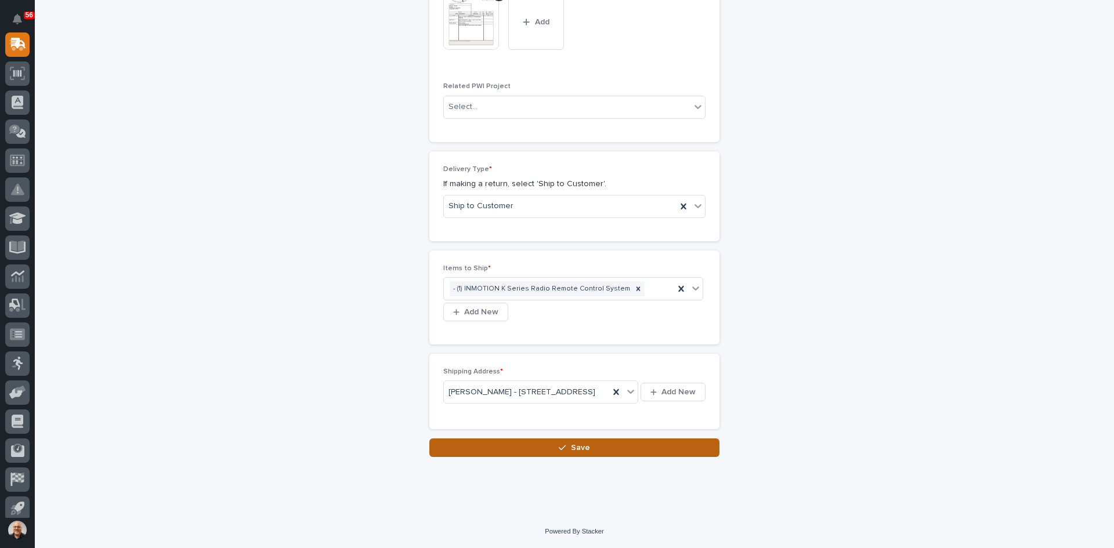
click at [572, 453] on span "Save" at bounding box center [580, 448] width 19 height 10
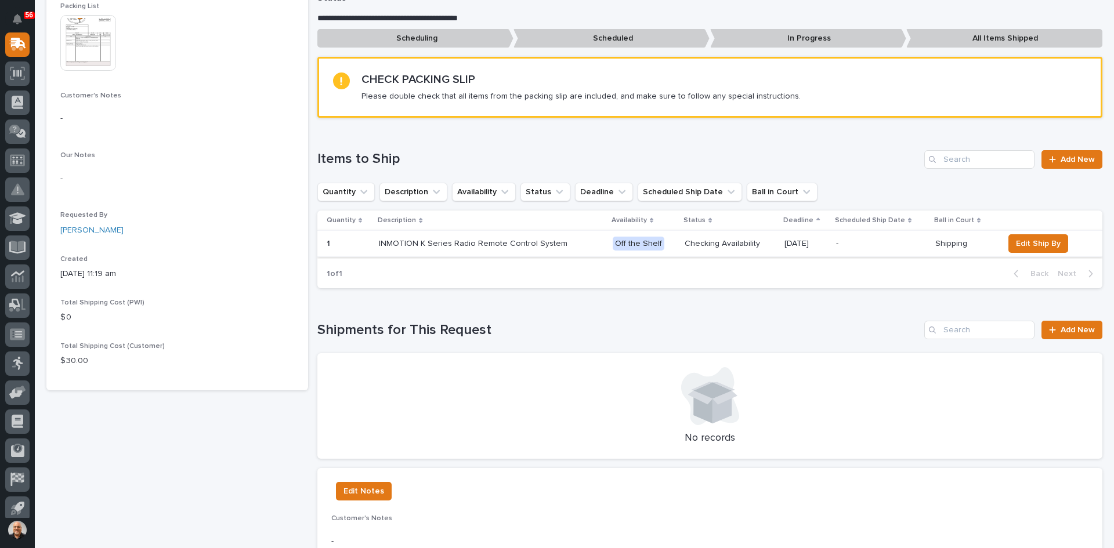
scroll to position [232, 0]
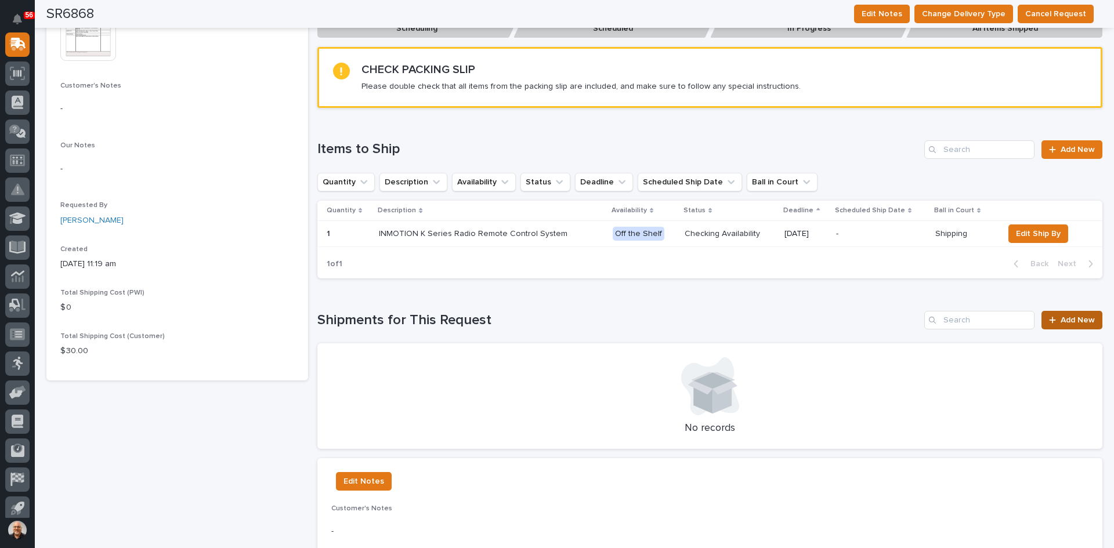
click at [1066, 323] on span "Add New" at bounding box center [1078, 320] width 34 height 8
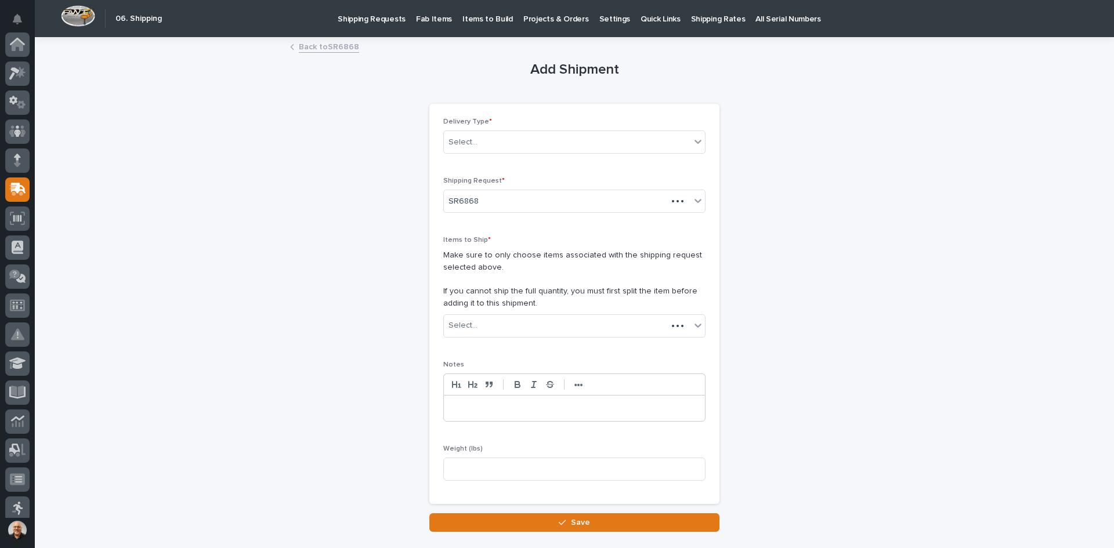
scroll to position [145, 0]
click at [478, 145] on div "Select..." at bounding box center [567, 142] width 247 height 19
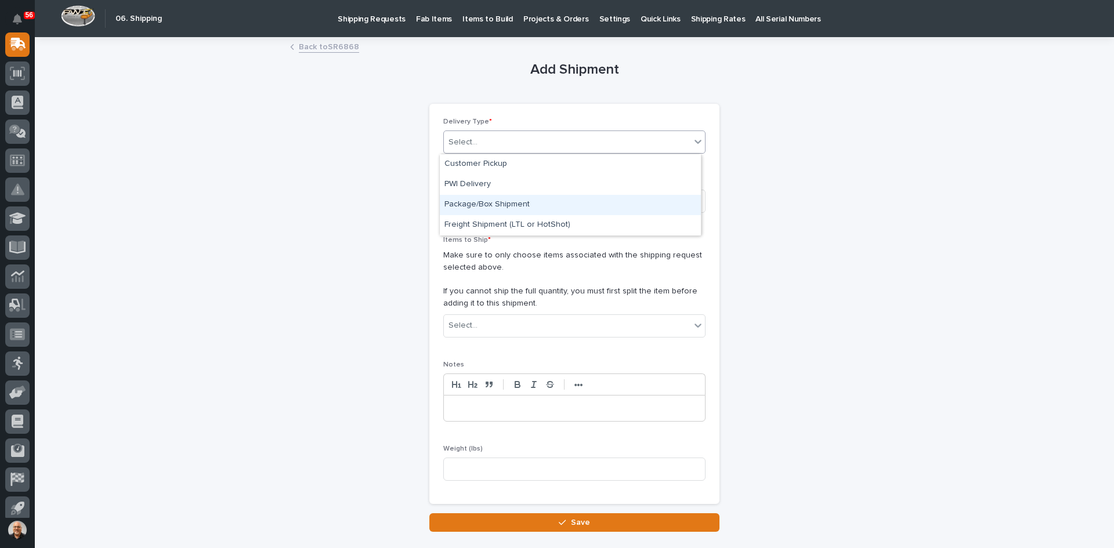
click at [488, 200] on div "Package/Box Shipment" at bounding box center [570, 205] width 261 height 20
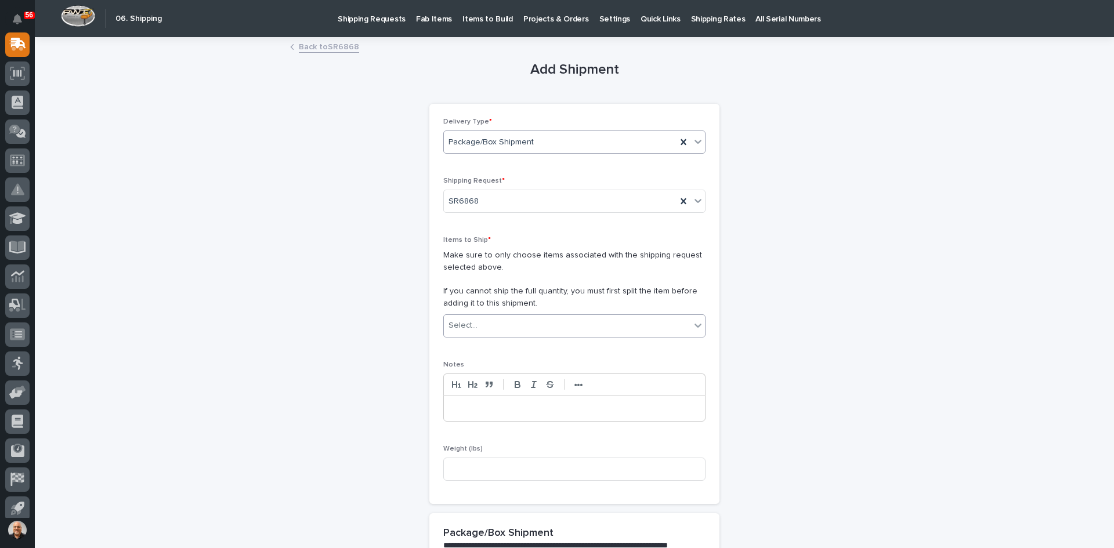
click at [504, 322] on div "Select..." at bounding box center [567, 325] width 247 height 19
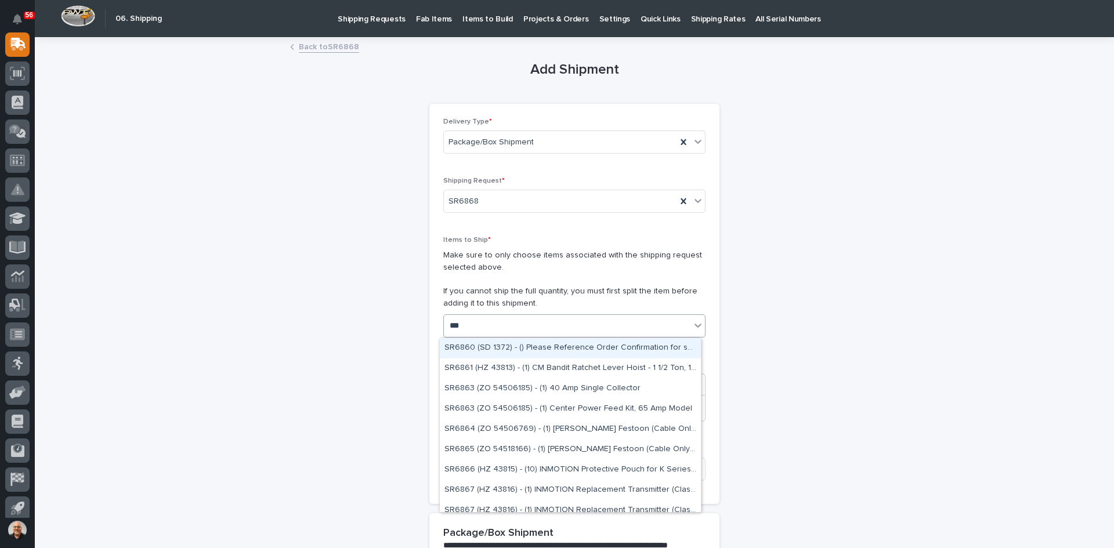
type input "****"
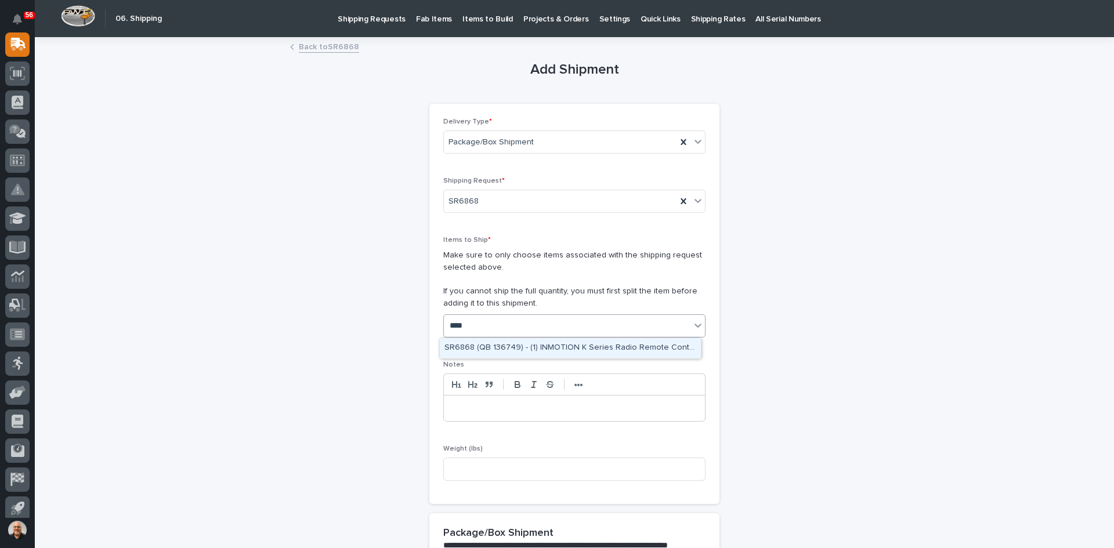
click at [514, 353] on div "SR6868 (QB 136749) - (1) INMOTION K Series Radio Remote Control System" at bounding box center [570, 348] width 261 height 20
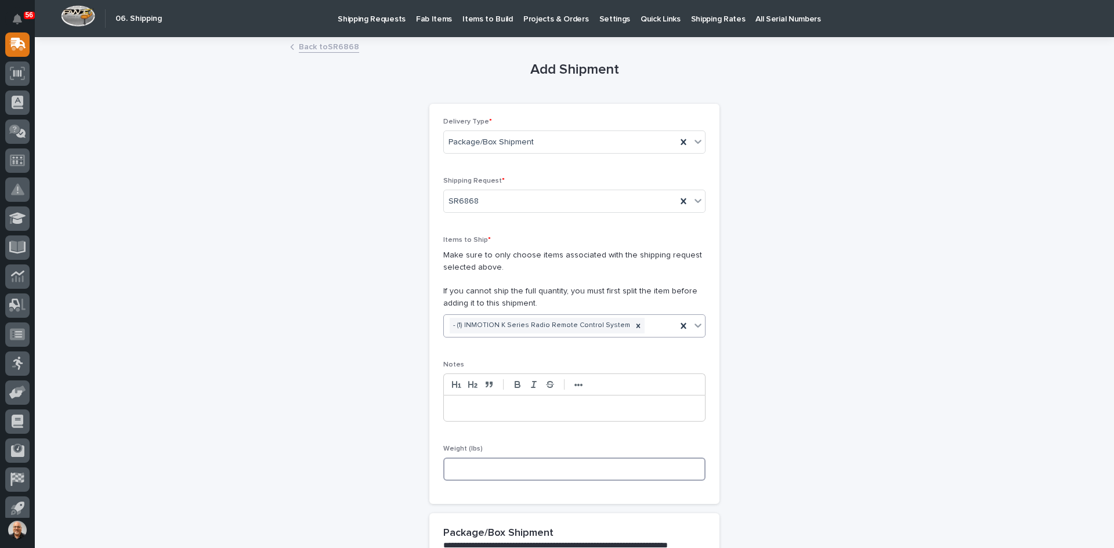
click at [462, 466] on input at bounding box center [574, 469] width 262 height 23
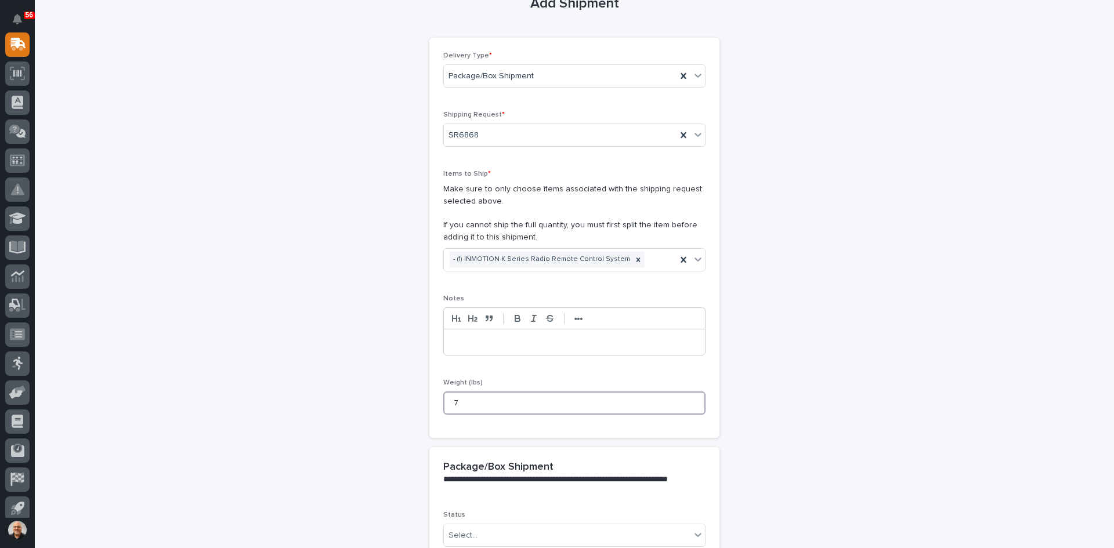
scroll to position [207, 0]
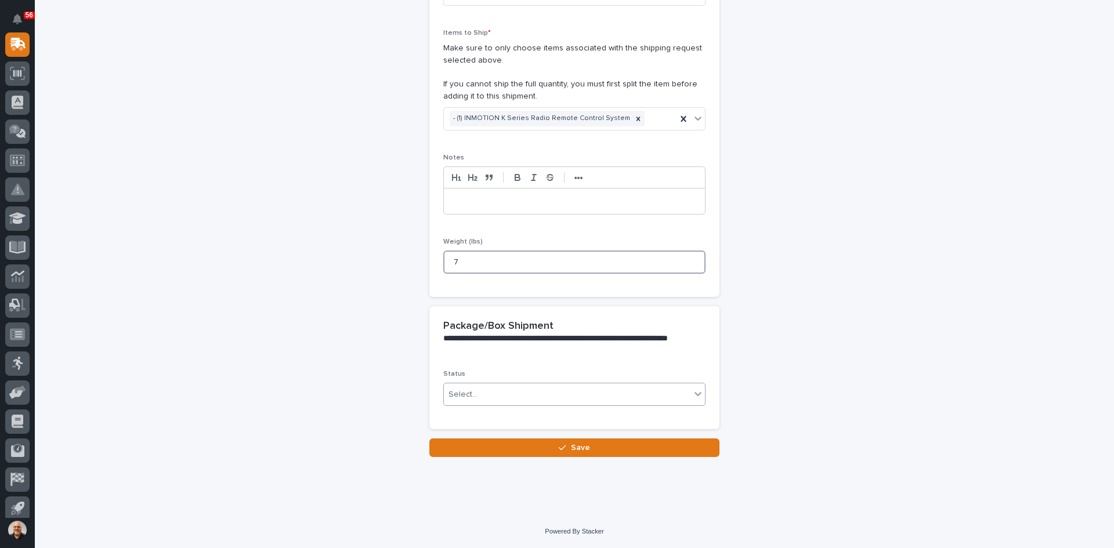
type input "7"
click at [489, 399] on div "Select..." at bounding box center [567, 394] width 247 height 19
click at [469, 434] on span "Shipped" at bounding box center [462, 436] width 35 height 13
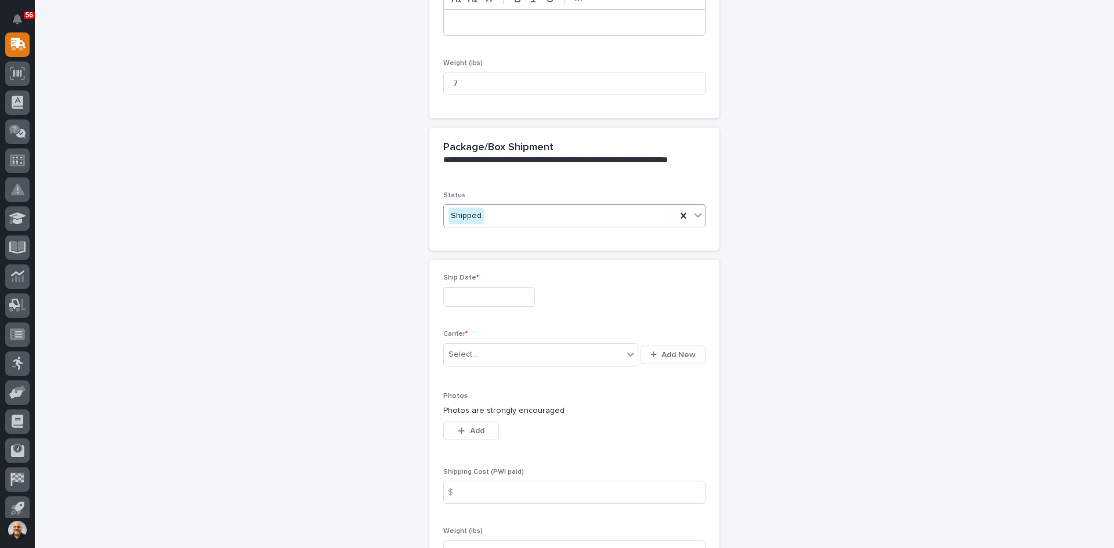
scroll to position [405, 0]
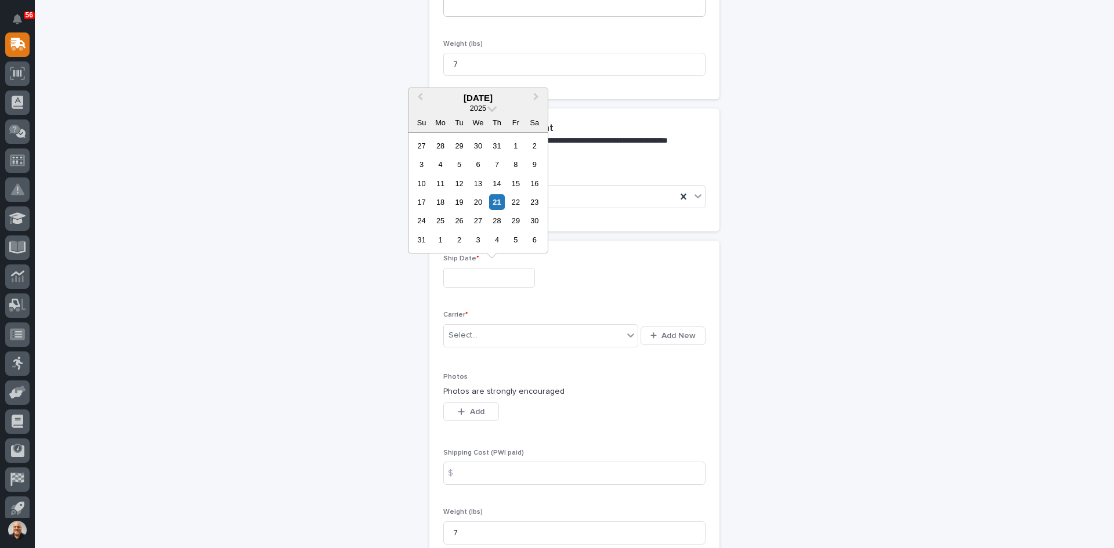
click at [480, 277] on input "text" at bounding box center [489, 278] width 92 height 20
click at [491, 203] on div "21" at bounding box center [497, 202] width 16 height 16
type input "**********"
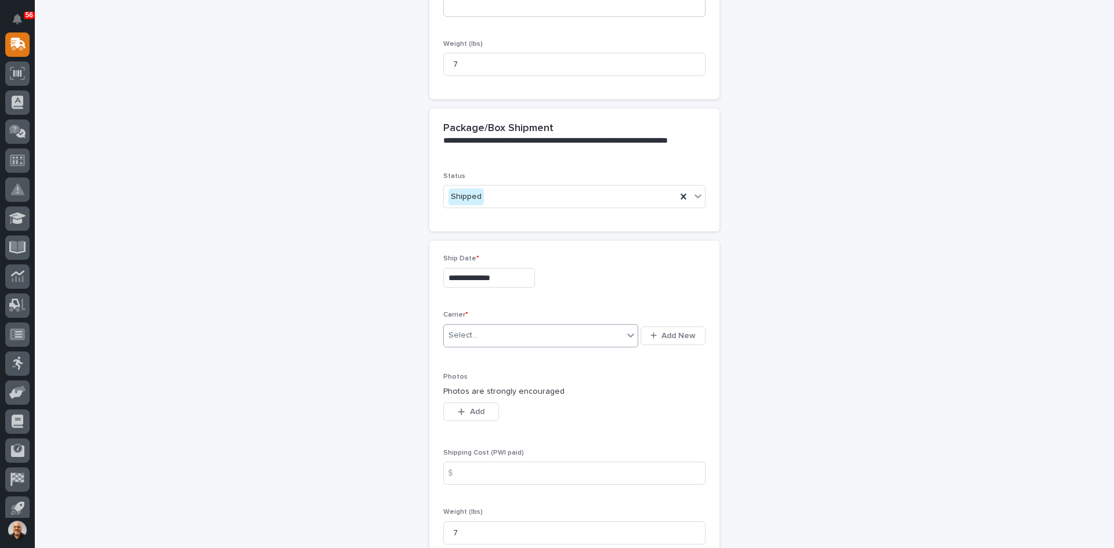
click at [488, 331] on div "Select..." at bounding box center [533, 335] width 179 height 19
type input "***"
click at [472, 352] on div "UPS" at bounding box center [537, 358] width 194 height 20
click at [464, 472] on input at bounding box center [574, 473] width 262 height 23
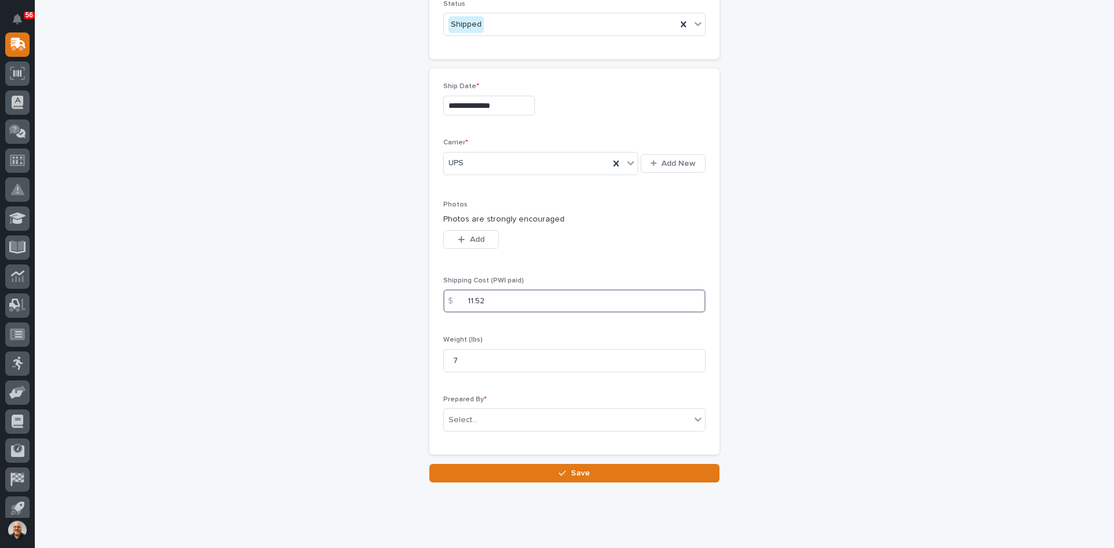
scroll to position [603, 0]
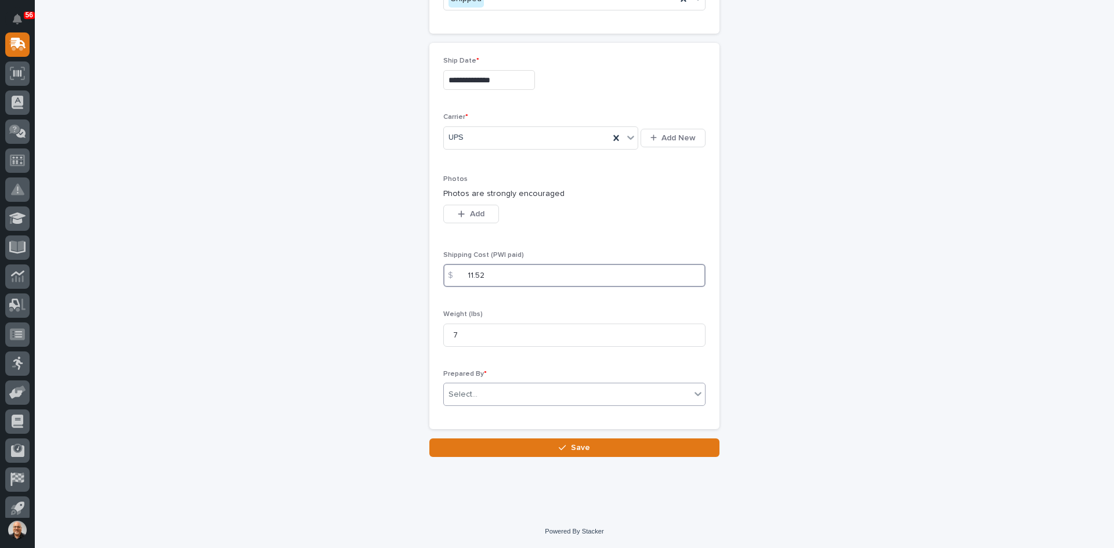
type input "11.52"
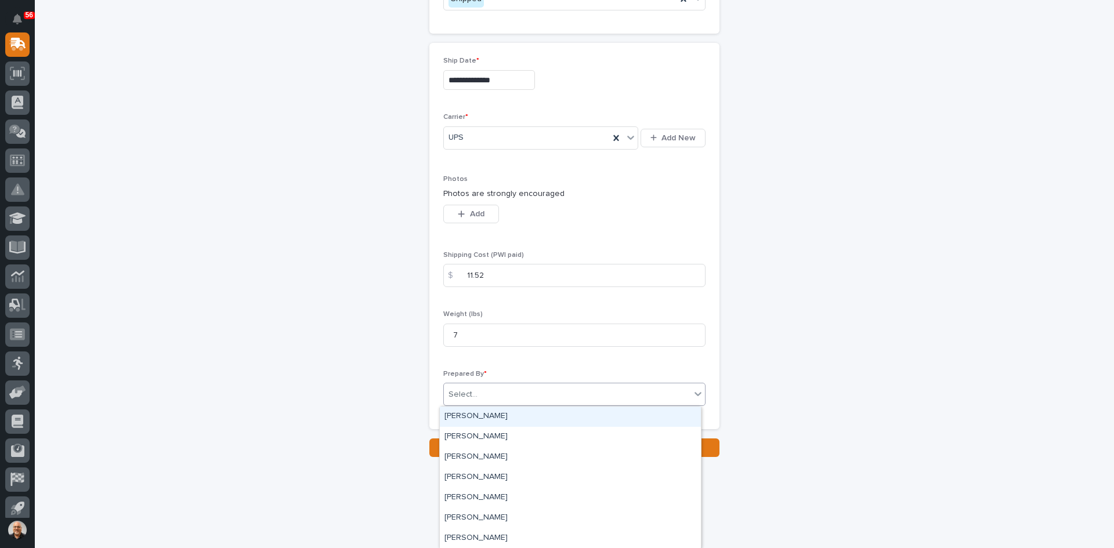
click at [479, 395] on input "text" at bounding box center [479, 395] width 1 height 10
type input "***"
click at [483, 419] on div "Charlie Hiester" at bounding box center [570, 417] width 261 height 20
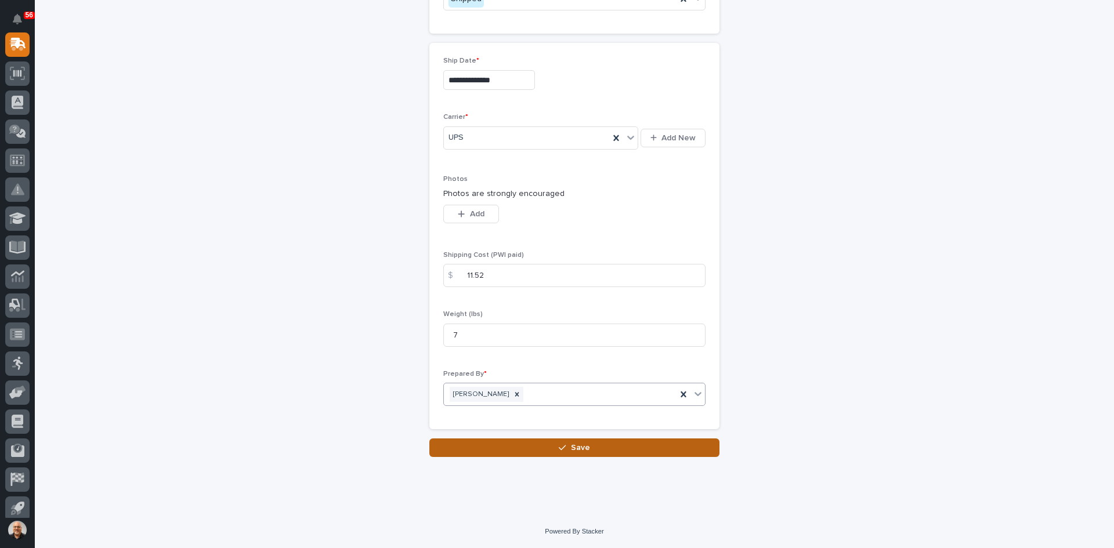
click at [576, 452] on span "Save" at bounding box center [580, 448] width 19 height 10
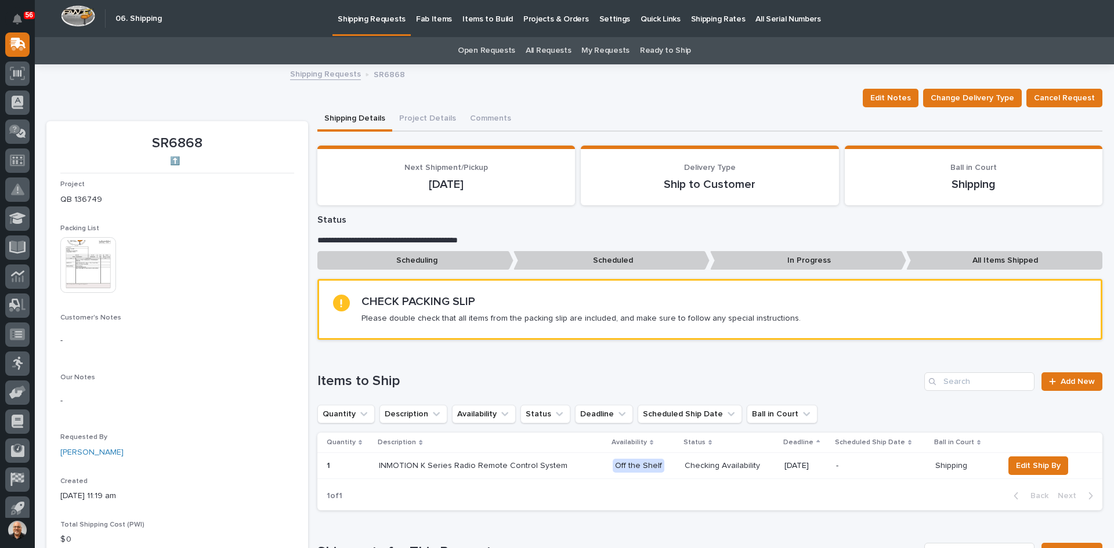
scroll to position [174, 0]
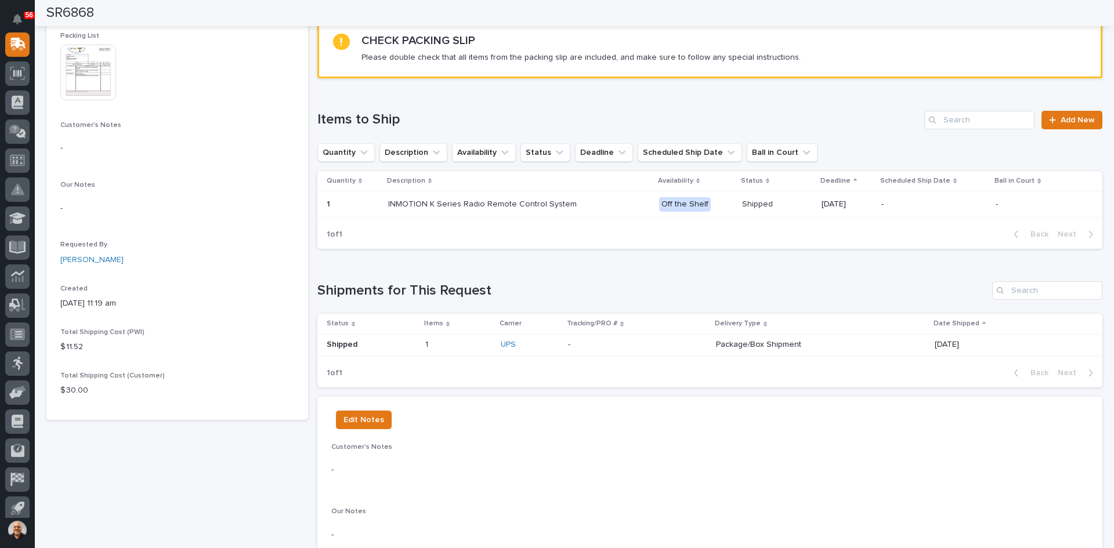
click at [717, 343] on p "Package/Box Shipment" at bounding box center [817, 345] width 203 height 10
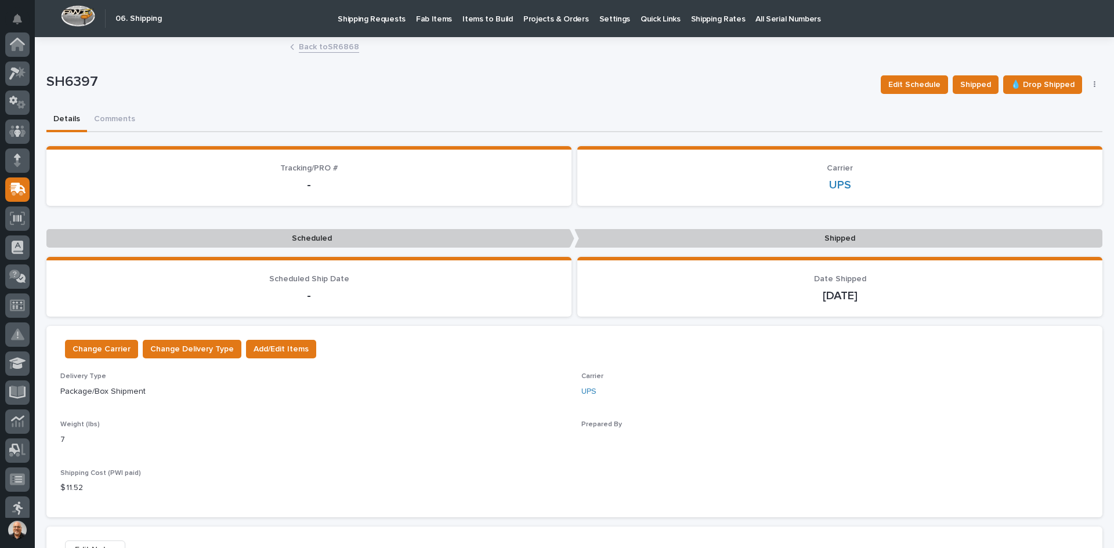
scroll to position [145, 0]
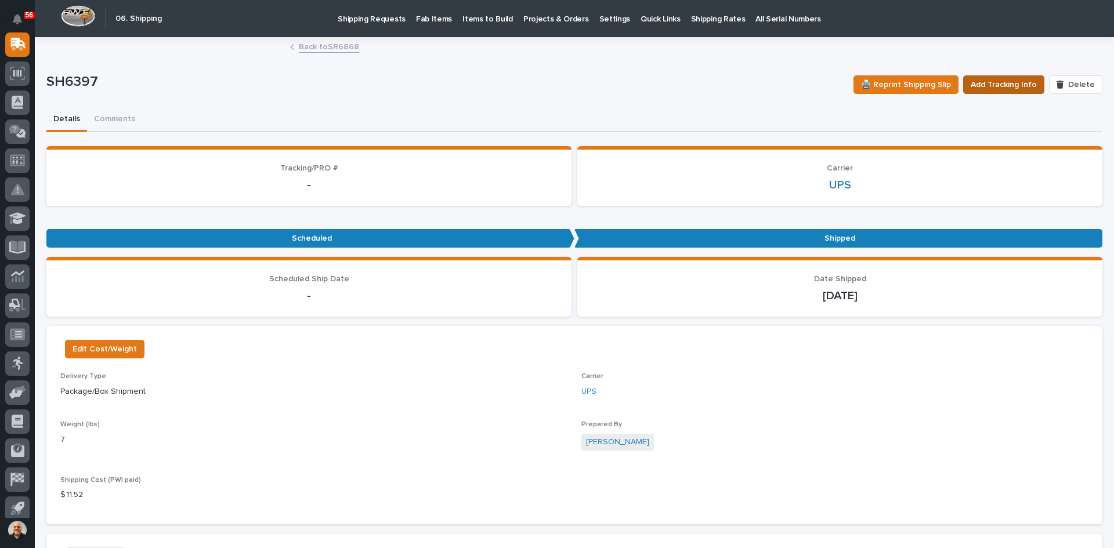
click at [994, 85] on span "Add Tracking Info" at bounding box center [1004, 85] width 66 height 14
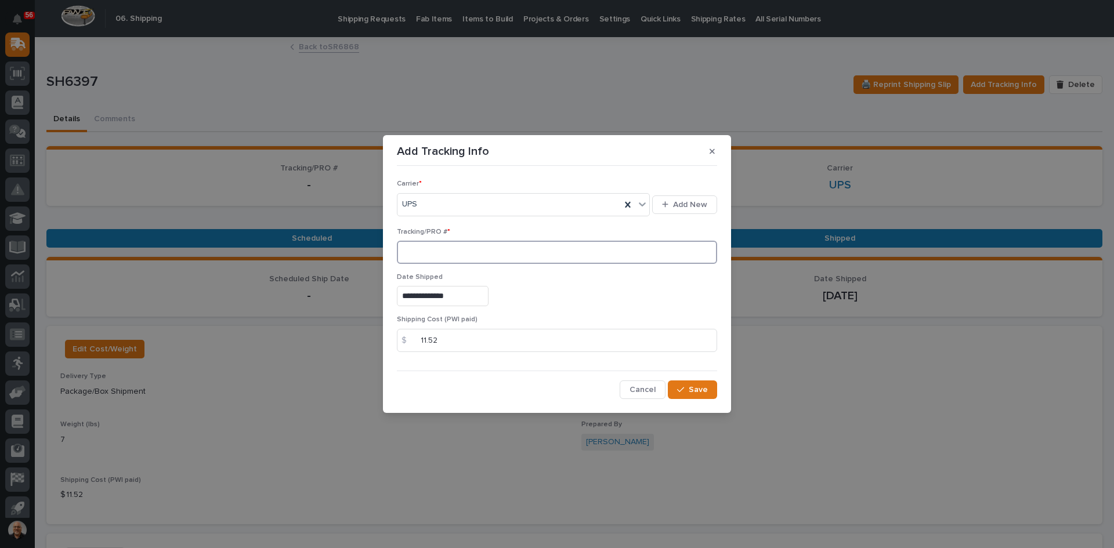
click at [429, 255] on input at bounding box center [557, 252] width 320 height 23
paste input "1Z831R2E0390728269"
type input "1Z831R2E0390728269"
click at [702, 394] on span "Save" at bounding box center [698, 390] width 19 height 10
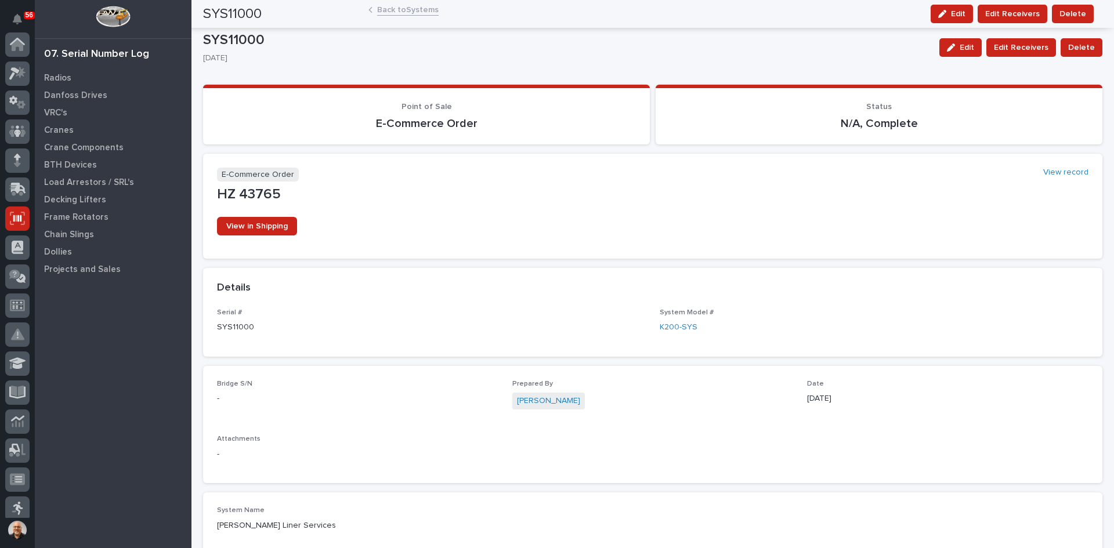
scroll to position [153, 0]
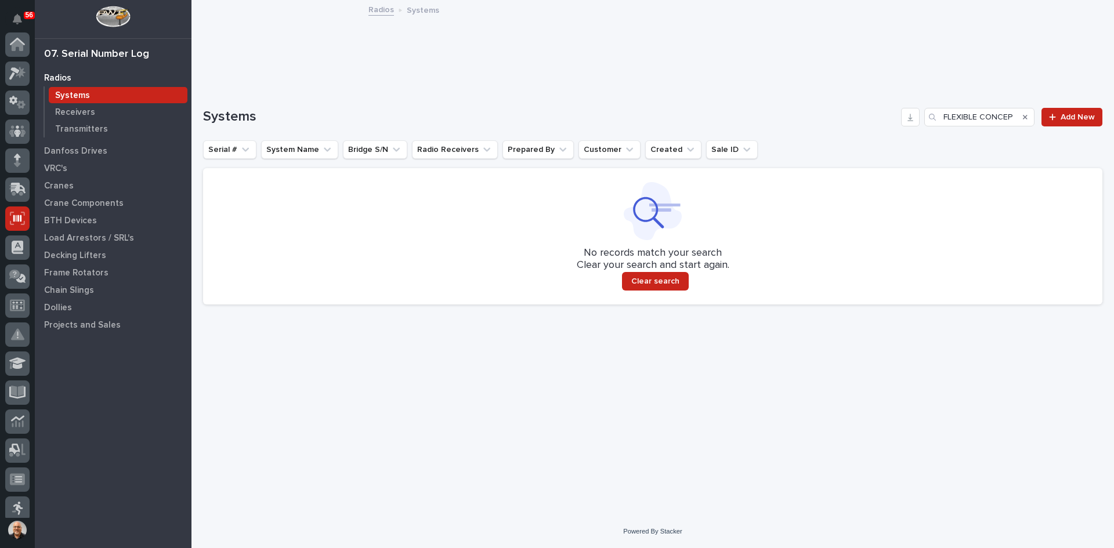
scroll to position [153, 0]
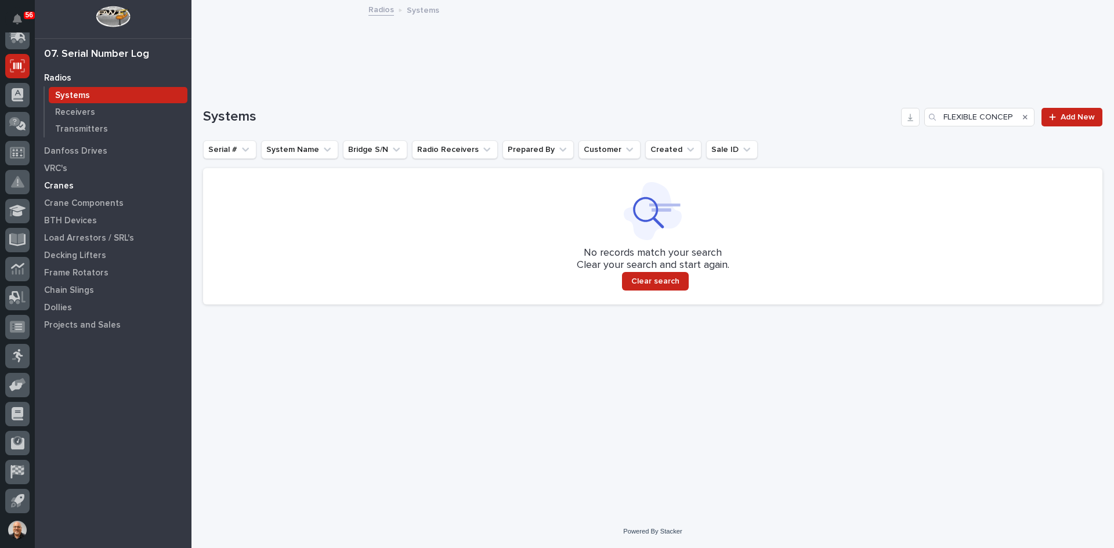
click at [67, 185] on p "Cranes" at bounding box center [59, 186] width 30 height 10
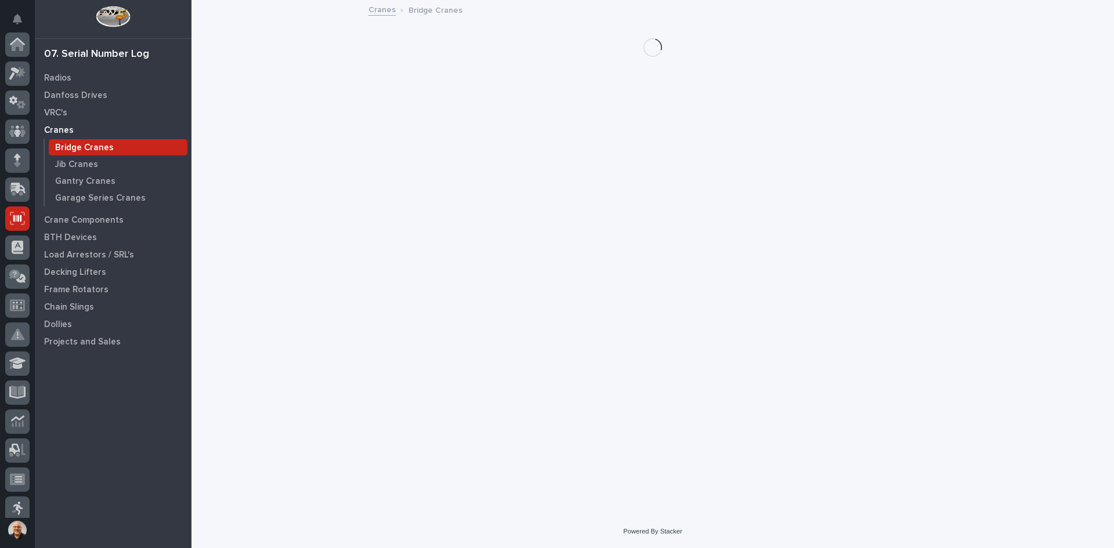
scroll to position [153, 0]
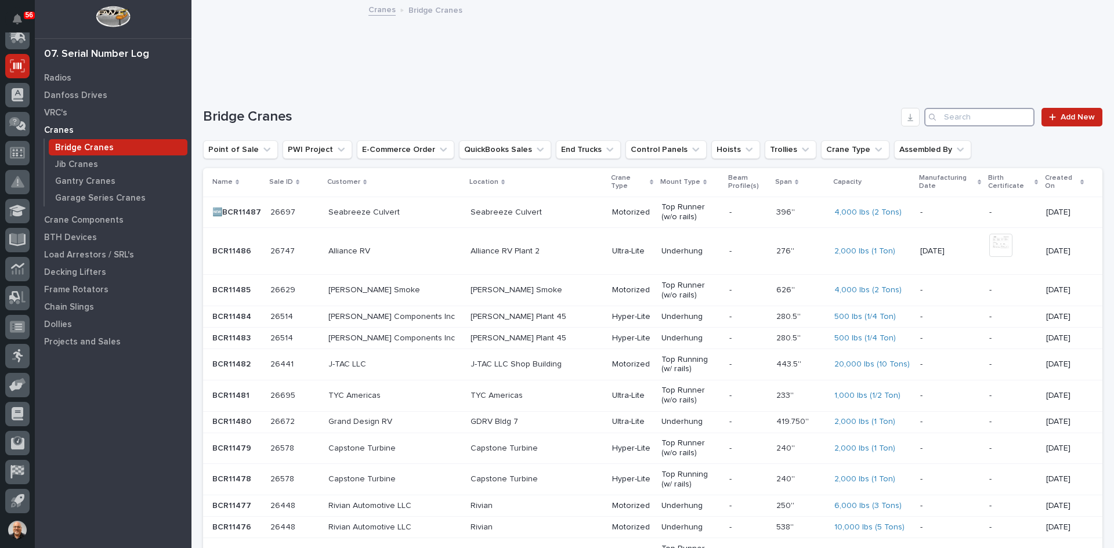
click at [962, 122] on input "Search" at bounding box center [979, 117] width 110 height 19
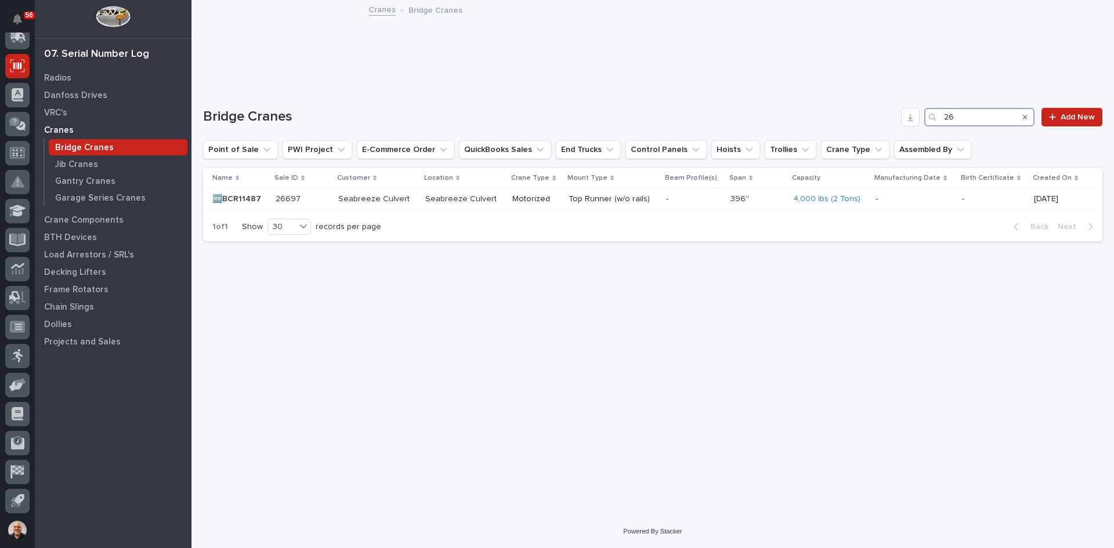
type input "2"
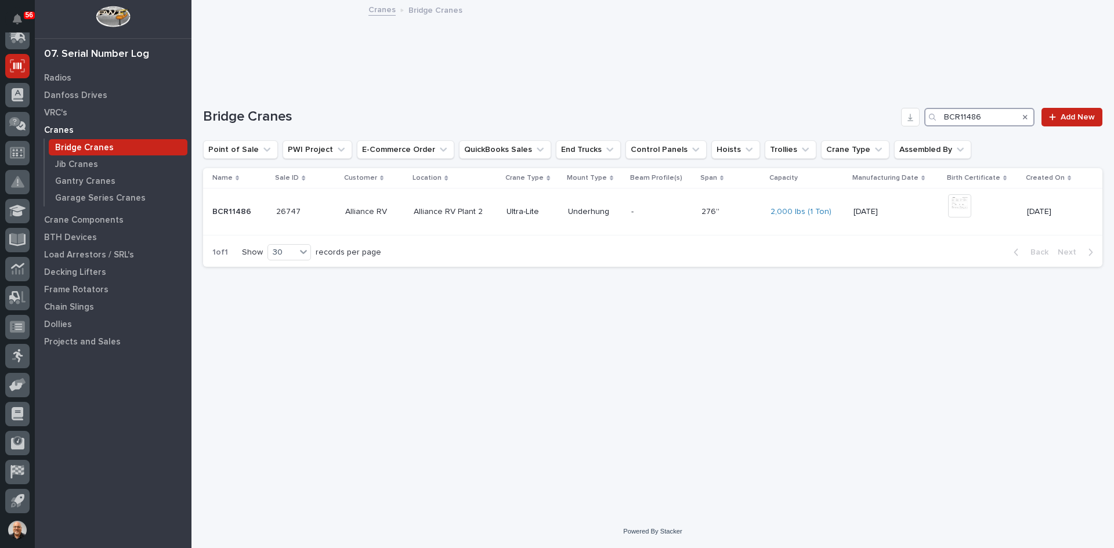
type input "BCR11486"
